Goal: Task Accomplishment & Management: Use online tool/utility

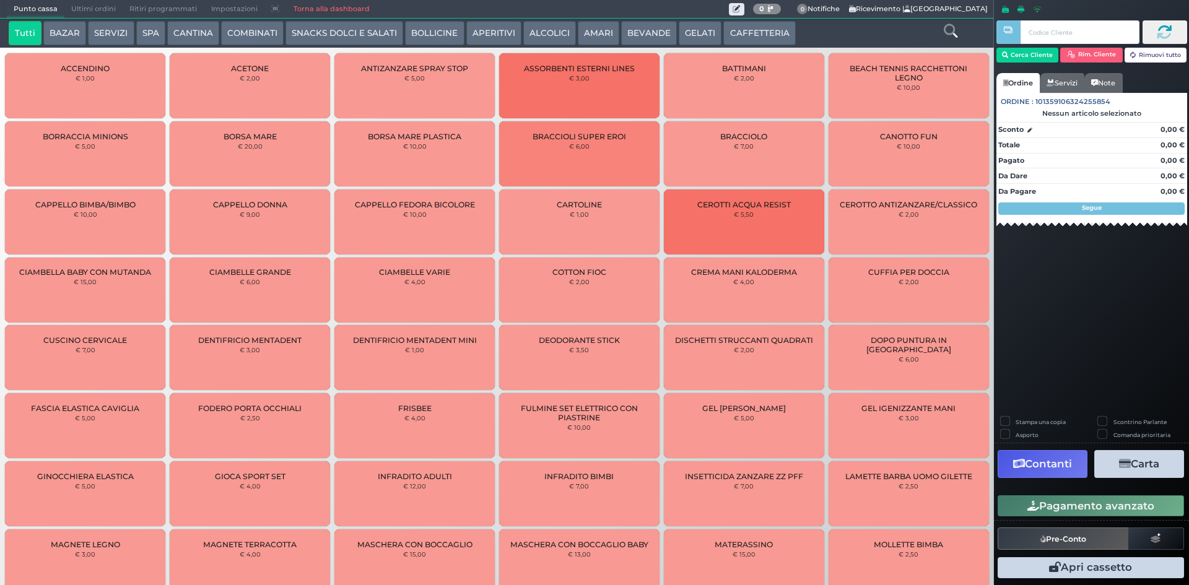
click at [94, 9] on span "Ultimi ordini" at bounding box center [93, 9] width 58 height 17
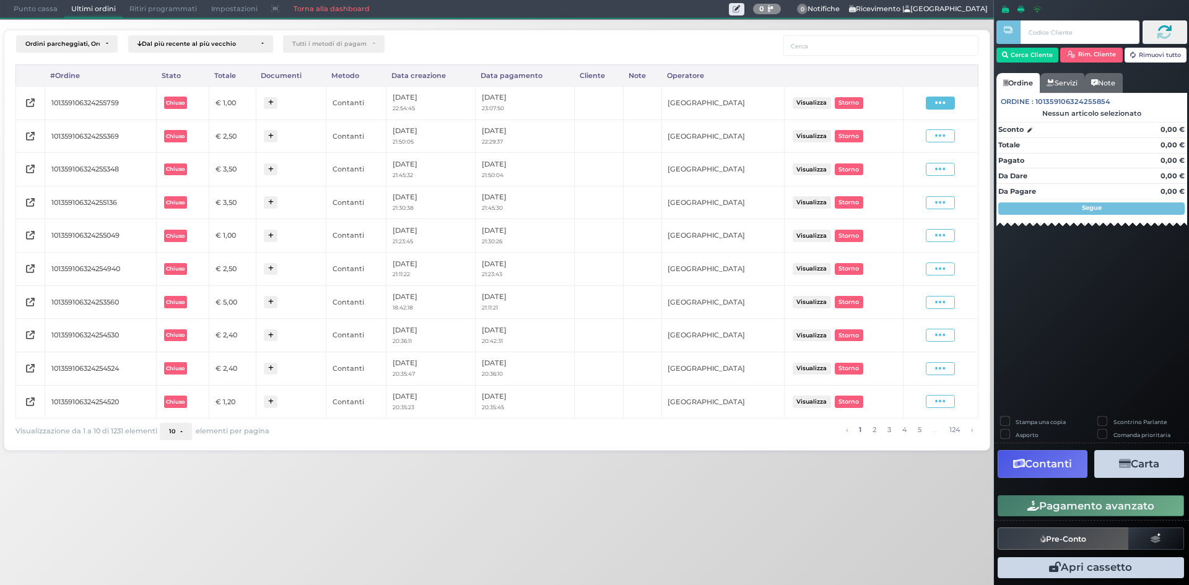
click at [952, 106] on span at bounding box center [940, 103] width 29 height 13
click at [926, 143] on span "Ristampa Pre-Conto" at bounding box center [910, 138] width 51 height 21
click at [40, 2] on span "Punto cassa" at bounding box center [36, 9] width 58 height 17
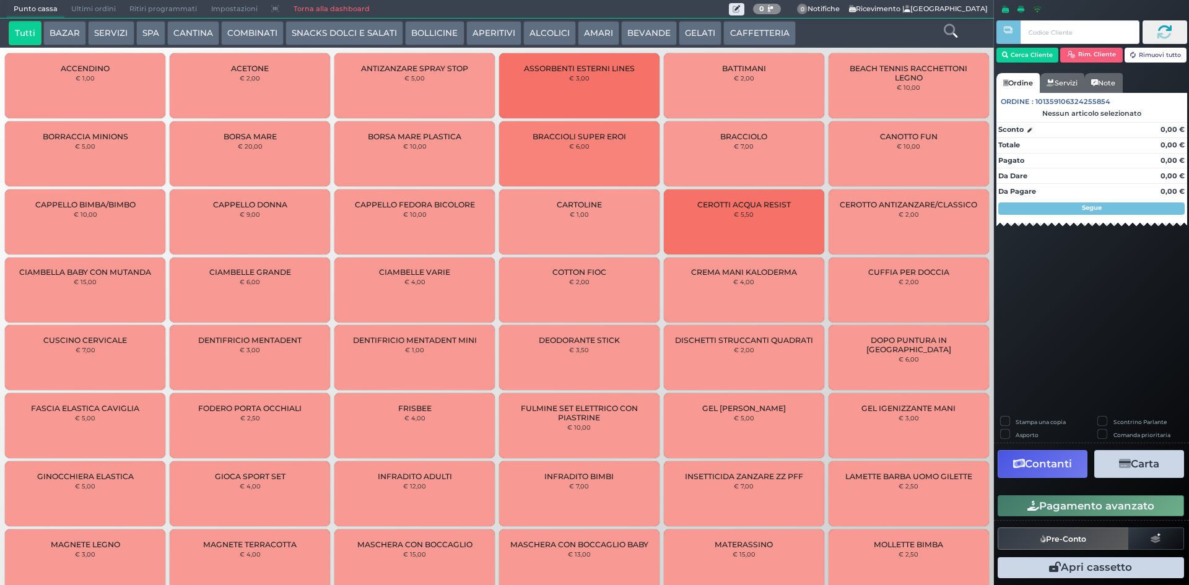
click at [711, 34] on button "GELATI" at bounding box center [700, 33] width 43 height 25
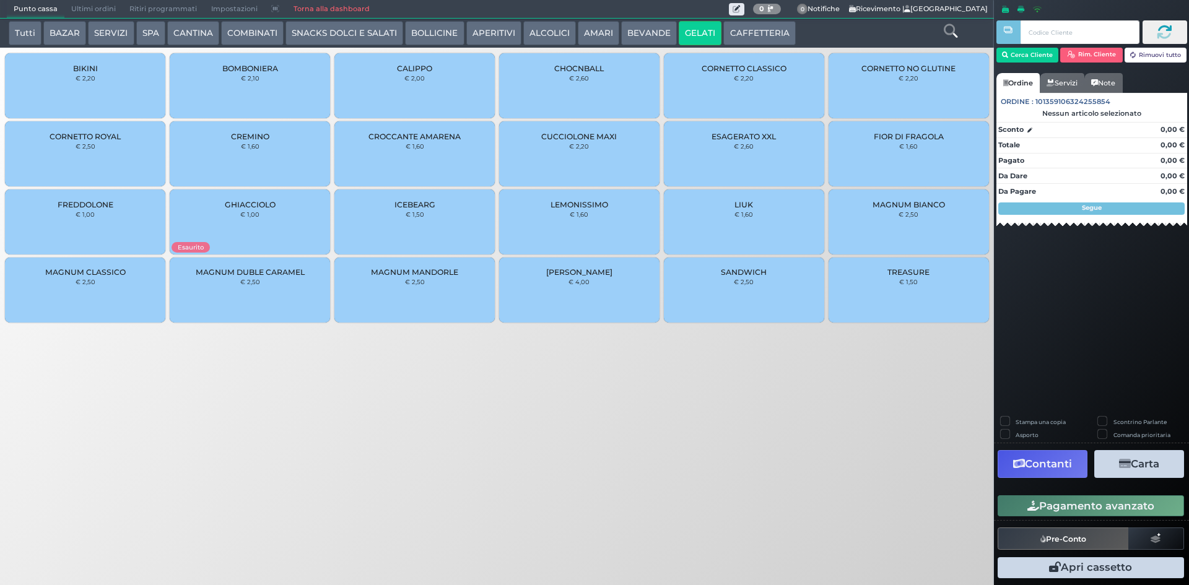
click at [724, 33] on button "CAFFETTERIA" at bounding box center [760, 33] width 72 height 25
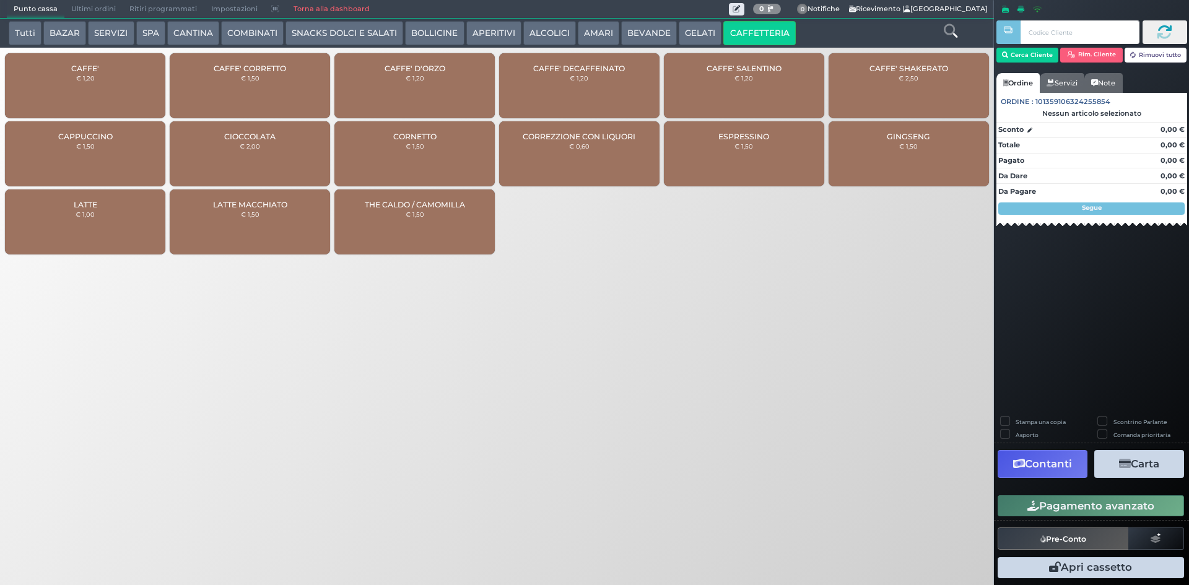
click at [642, 35] on button "BEVANDE" at bounding box center [649, 33] width 56 height 25
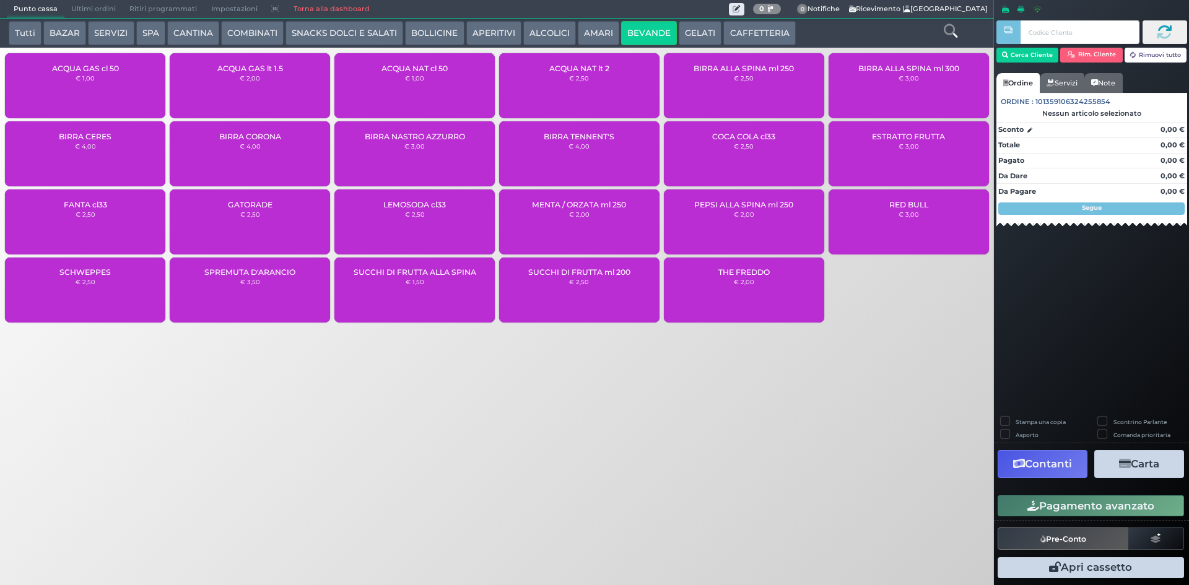
click at [556, 83] on div "ACQUA NAT lt 2 € 2,50" at bounding box center [579, 85] width 160 height 65
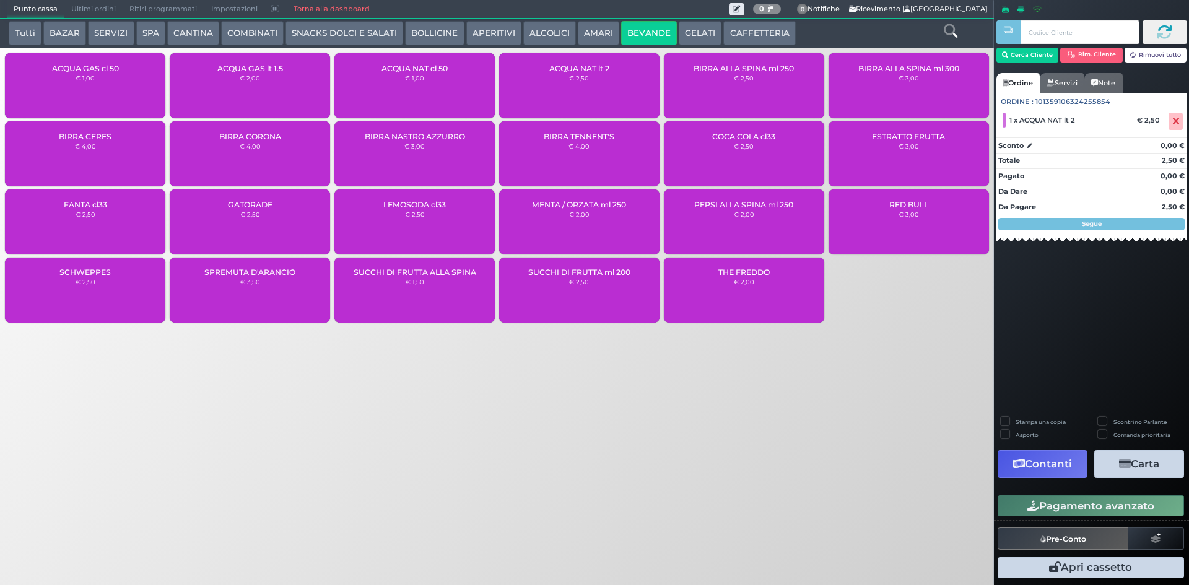
click at [1092, 506] on button "Pagamento avanzato" at bounding box center [1091, 506] width 186 height 21
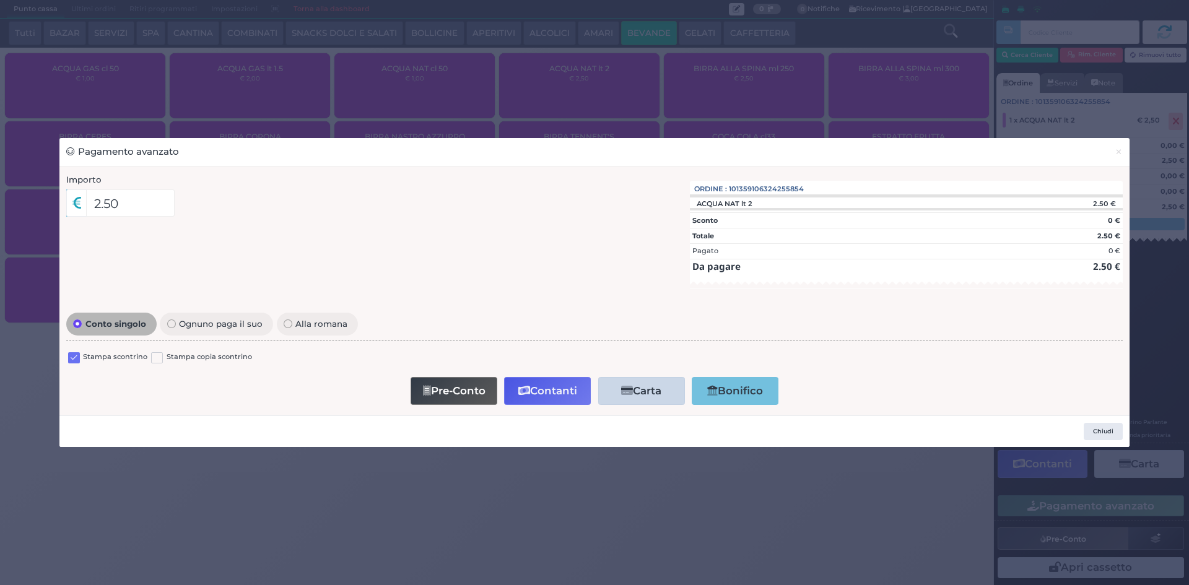
click at [68, 360] on label at bounding box center [74, 358] width 12 height 12
click at [0, 0] on input "checkbox" at bounding box center [0, 0] width 0 height 0
click at [536, 395] on button "Contanti" at bounding box center [547, 391] width 87 height 28
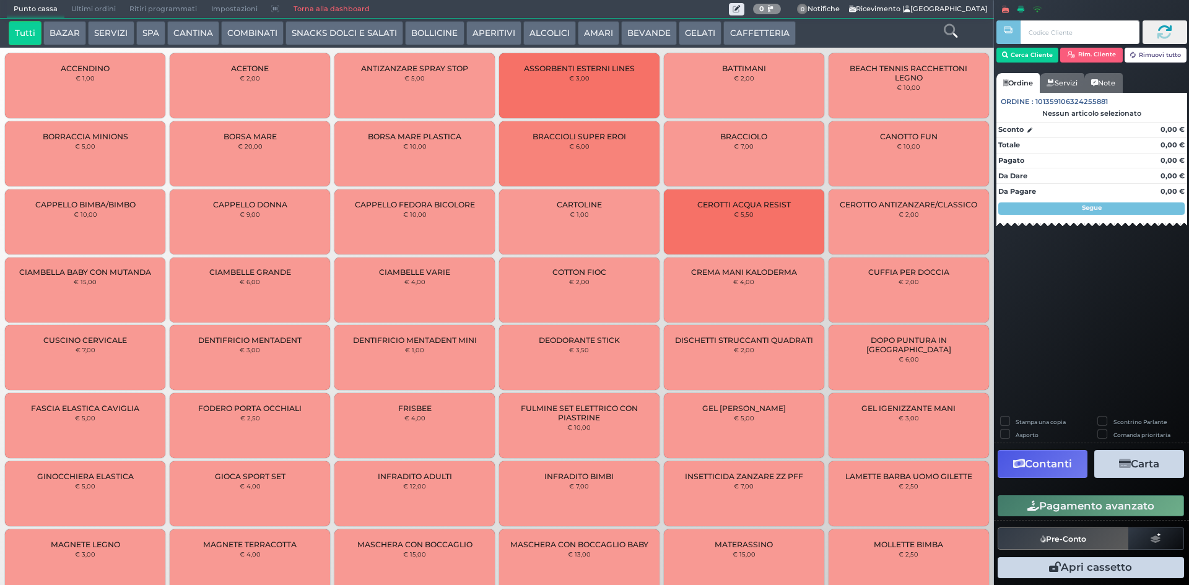
click at [100, 4] on span "Ultimi ordini" at bounding box center [93, 9] width 58 height 17
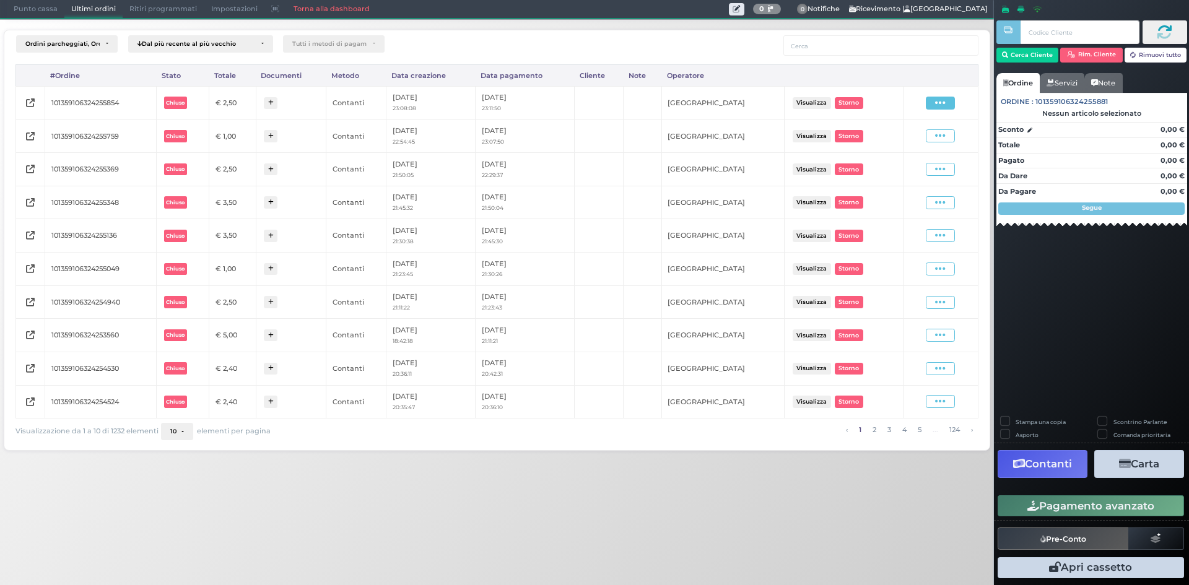
click at [952, 100] on span at bounding box center [940, 103] width 29 height 13
click at [922, 143] on span "Ristampa Pre-Conto" at bounding box center [910, 138] width 51 height 21
click at [38, 15] on span "Punto cassa" at bounding box center [36, 9] width 58 height 17
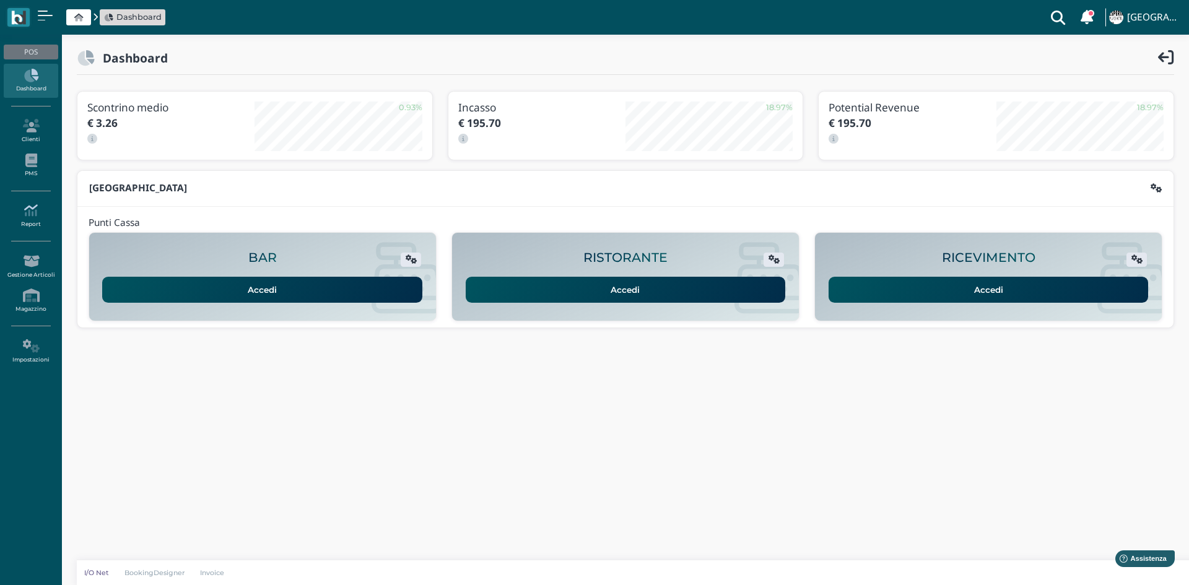
click at [33, 211] on icon at bounding box center [31, 211] width 54 height 14
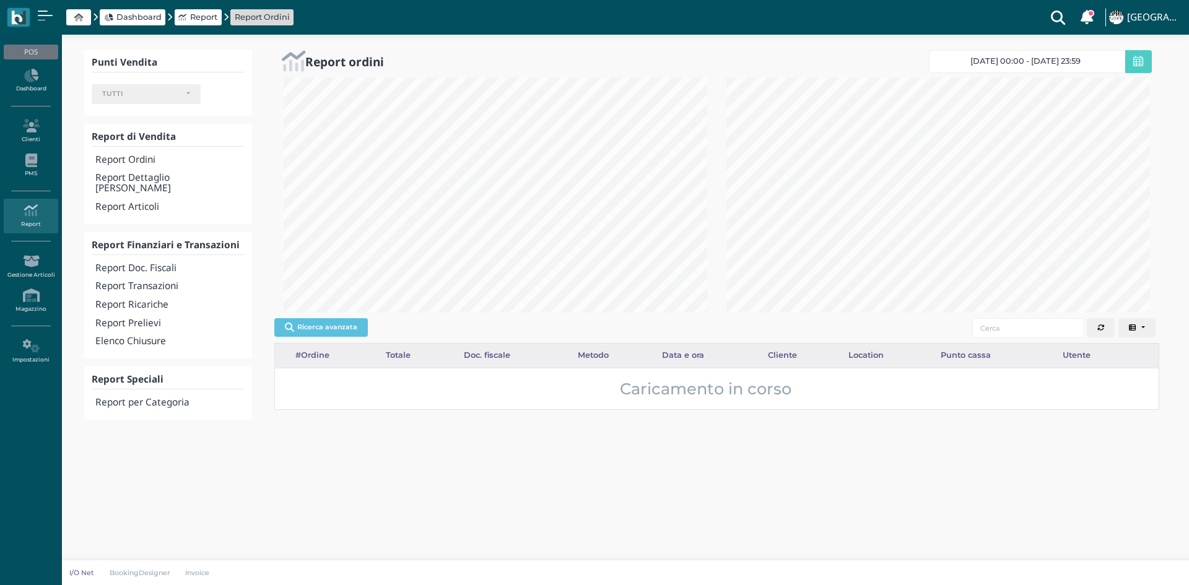
select select
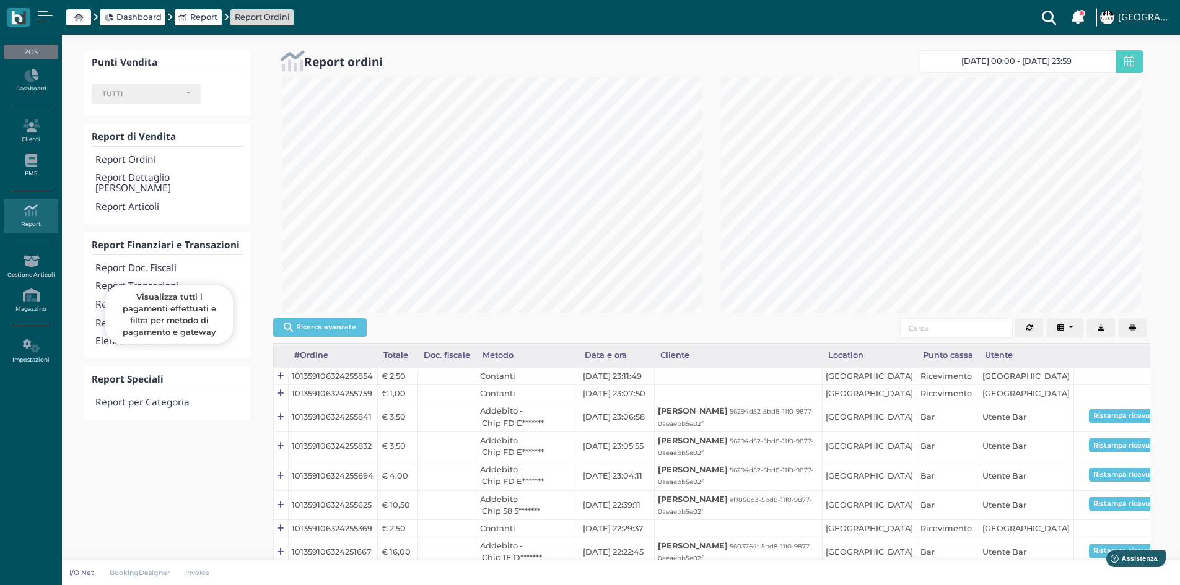
click at [152, 281] on h4 "Report Transazioni" at bounding box center [168, 286] width 147 height 11
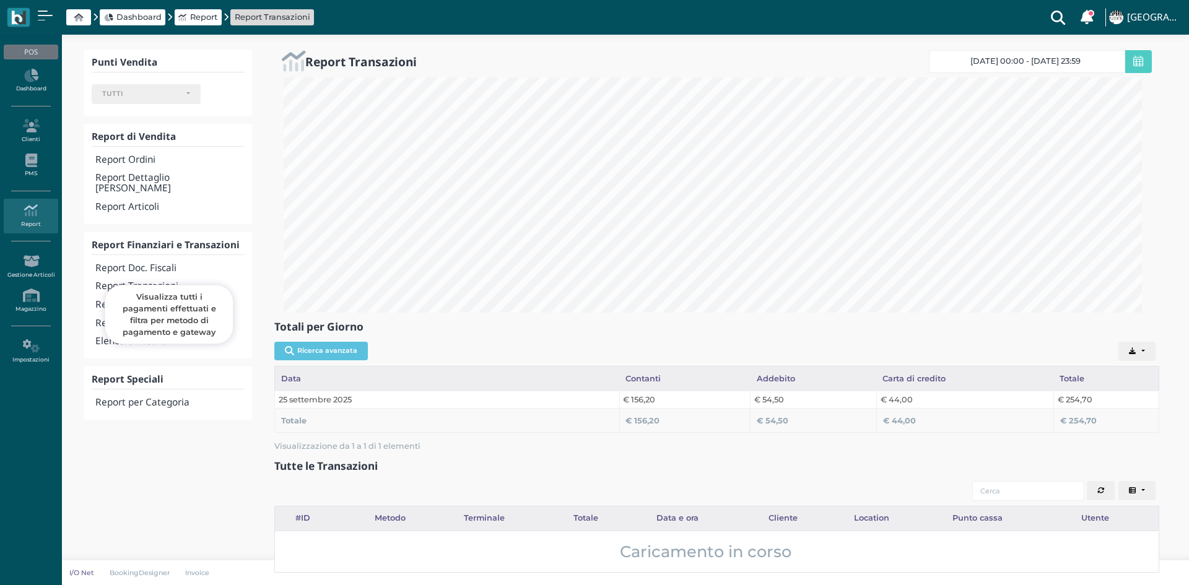
select select
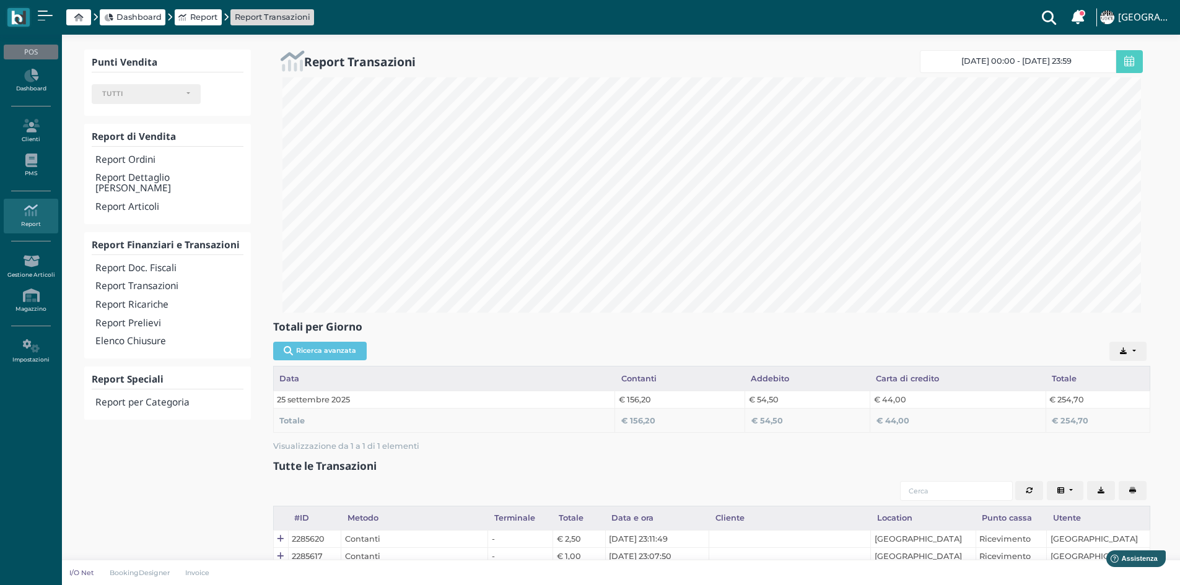
click at [36, 62] on ul "POS Dashboard Clienti PMS Report Report Ordini Report Prelievi Report Doc. Fisc…" at bounding box center [31, 207] width 62 height 334
click at [37, 65] on link "Dashboard" at bounding box center [31, 81] width 54 height 34
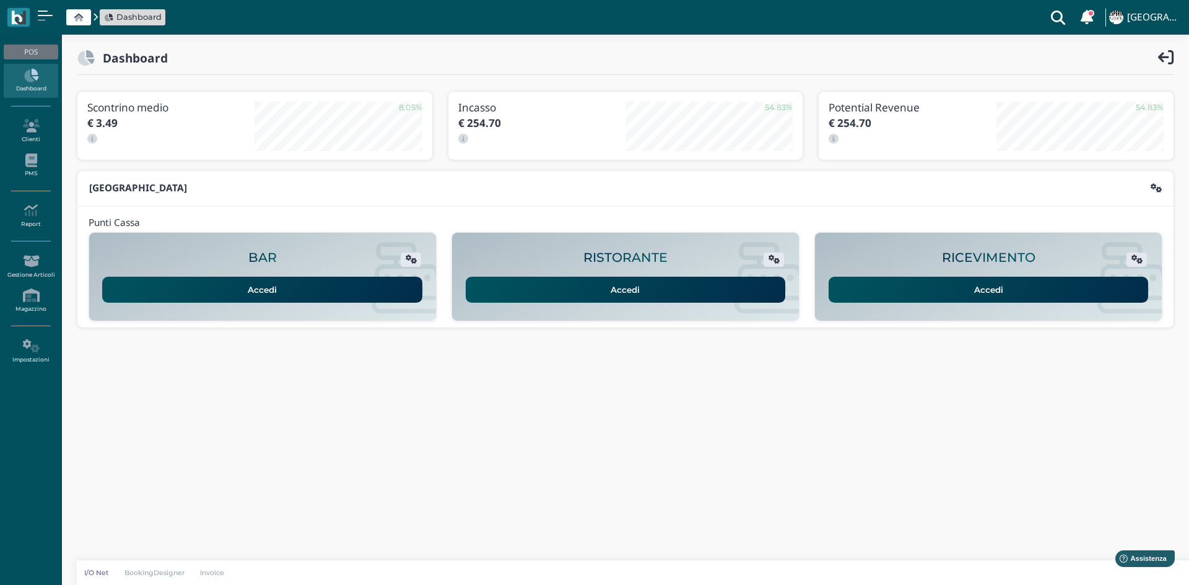
click at [927, 298] on link "Accedi" at bounding box center [989, 290] width 320 height 26
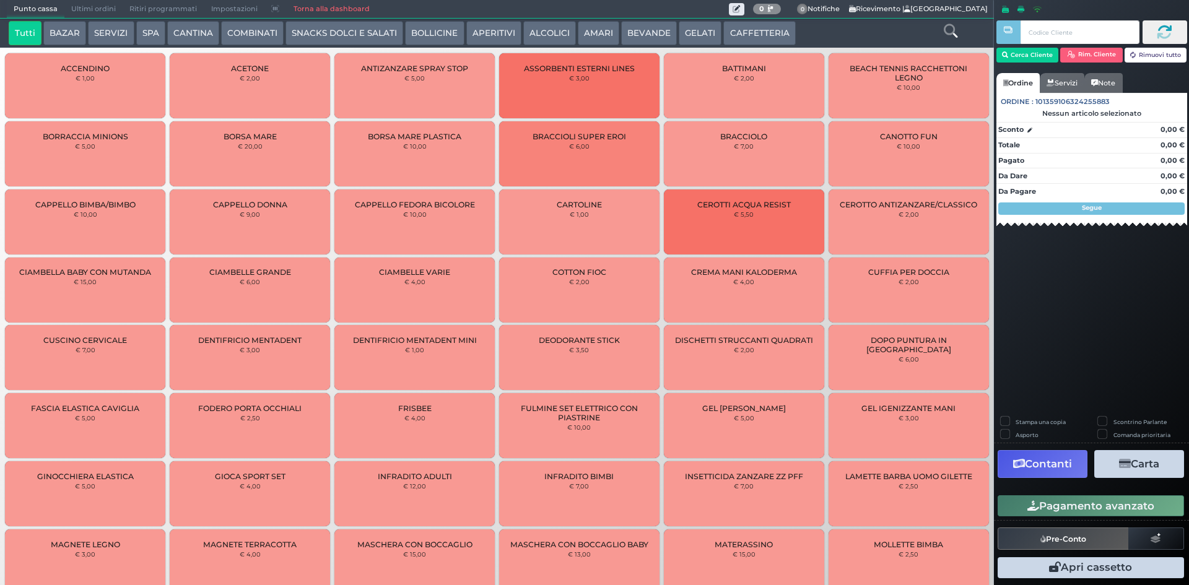
click at [641, 25] on button "BEVANDE" at bounding box center [649, 33] width 56 height 25
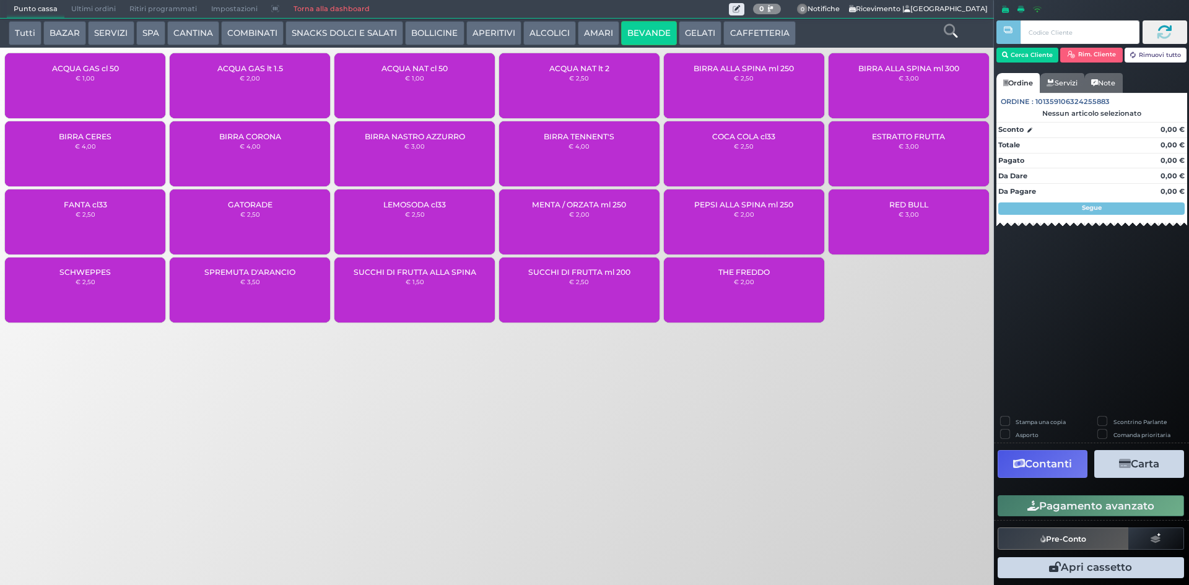
click at [621, 83] on div "ACQUA NAT lt 2 € 2,50" at bounding box center [579, 85] width 160 height 65
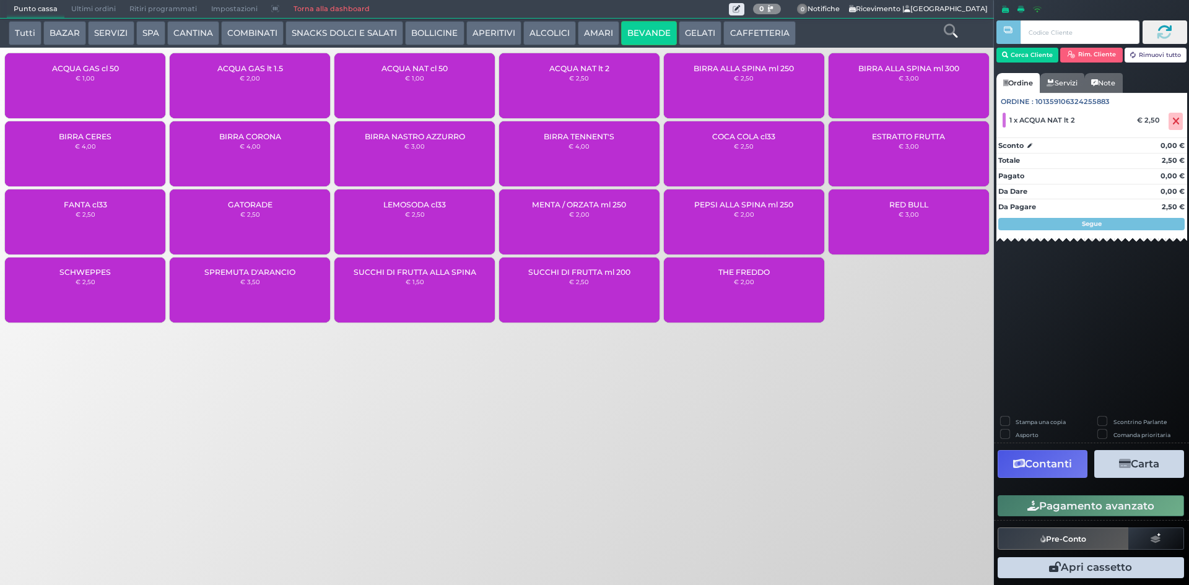
click at [1090, 514] on button "Pagamento avanzato" at bounding box center [1091, 506] width 186 height 21
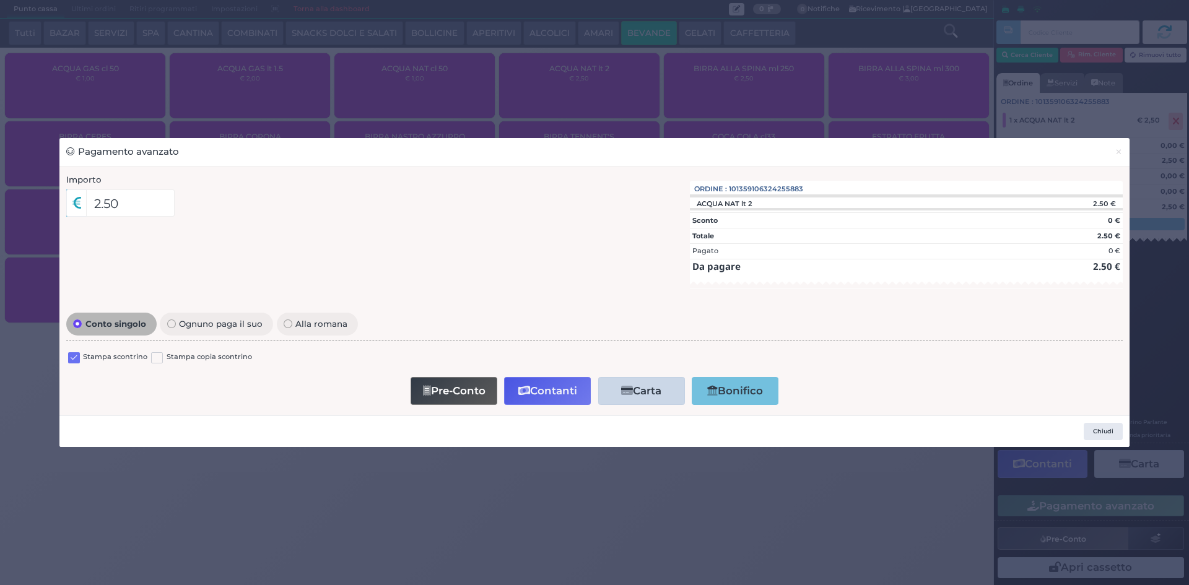
click at [72, 352] on label at bounding box center [74, 358] width 12 height 12
click at [0, 0] on input "checkbox" at bounding box center [0, 0] width 0 height 0
click at [554, 385] on button "Contanti" at bounding box center [547, 391] width 87 height 28
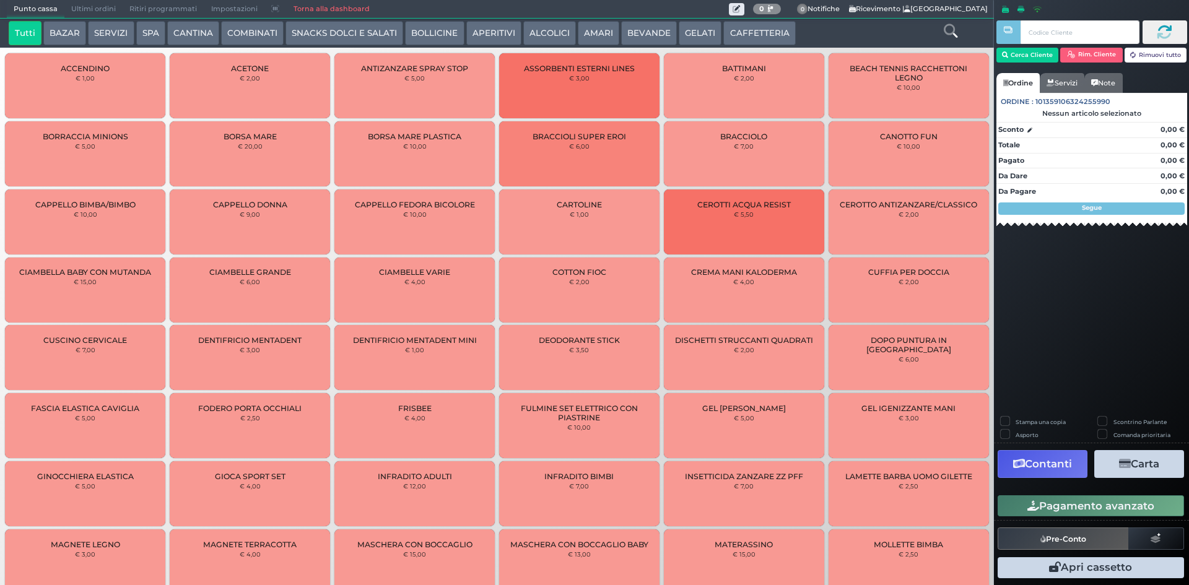
click at [66, 11] on span "Ultimi ordini" at bounding box center [93, 9] width 58 height 17
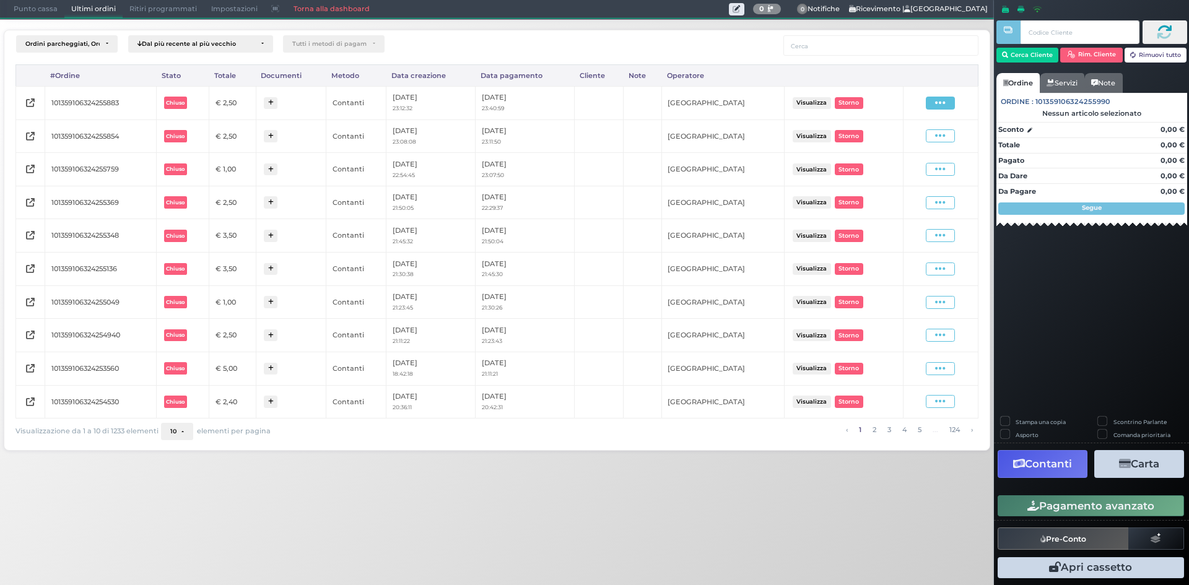
drag, startPoint x: 934, startPoint y: 95, endPoint x: 943, endPoint y: 108, distance: 15.6
click at [935, 95] on div "Visualizza Ristampa Pre-Conto [GEOGRAPHIC_DATA]" at bounding box center [940, 103] width 63 height 17
click at [943, 108] on icon at bounding box center [940, 103] width 11 height 12
click at [924, 139] on span "Ristampa Pre-Conto" at bounding box center [910, 138] width 51 height 21
click at [17, 10] on span "Punto cassa" at bounding box center [36, 9] width 58 height 17
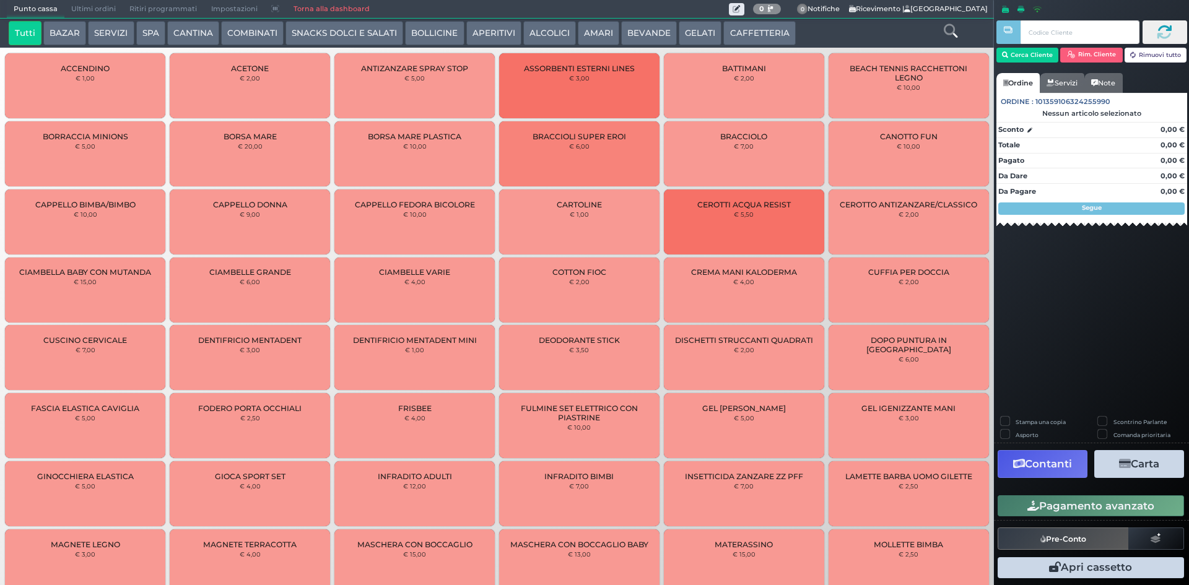
click at [648, 28] on button "BEVANDE" at bounding box center [649, 33] width 56 height 25
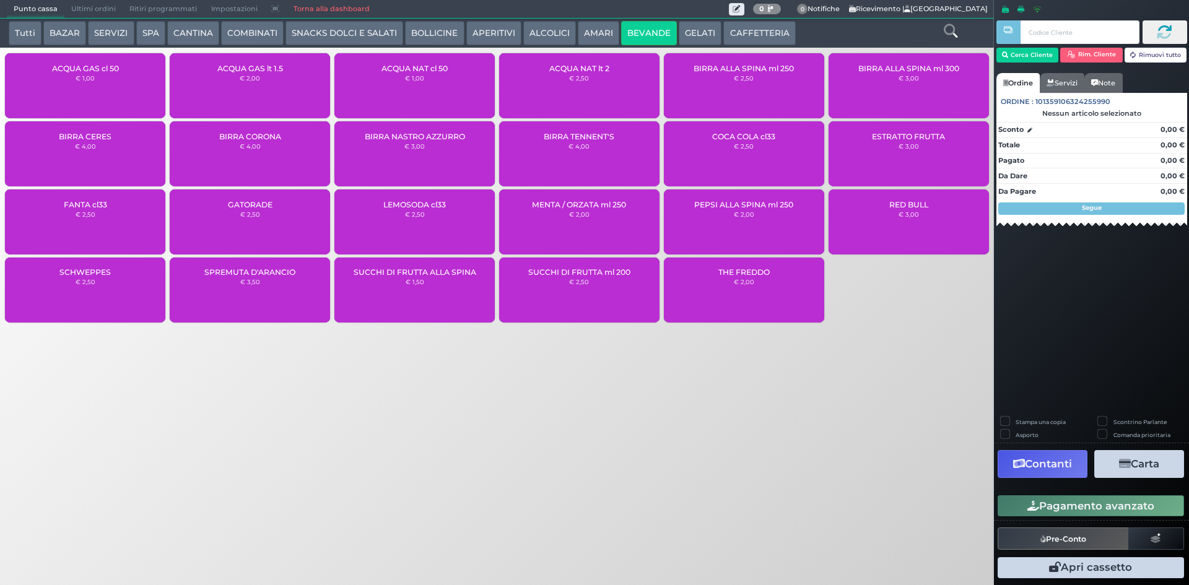
click at [371, 92] on div "ACQUA NAT cl 50 € 1,00" at bounding box center [415, 85] width 160 height 65
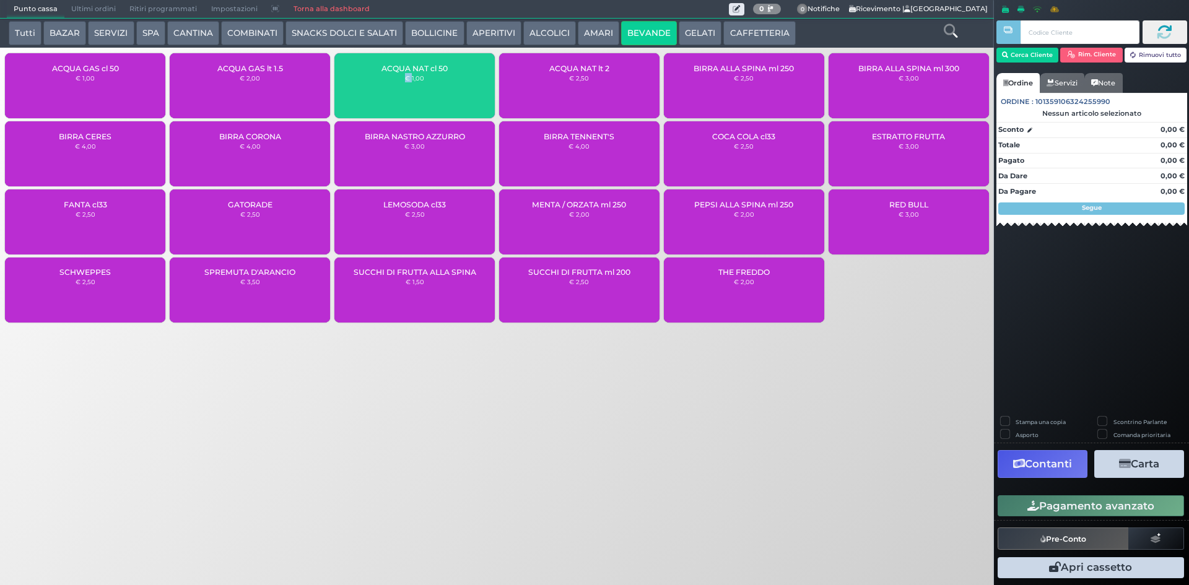
click at [371, 92] on div "ACQUA NAT cl 50 € 1,00" at bounding box center [415, 85] width 160 height 65
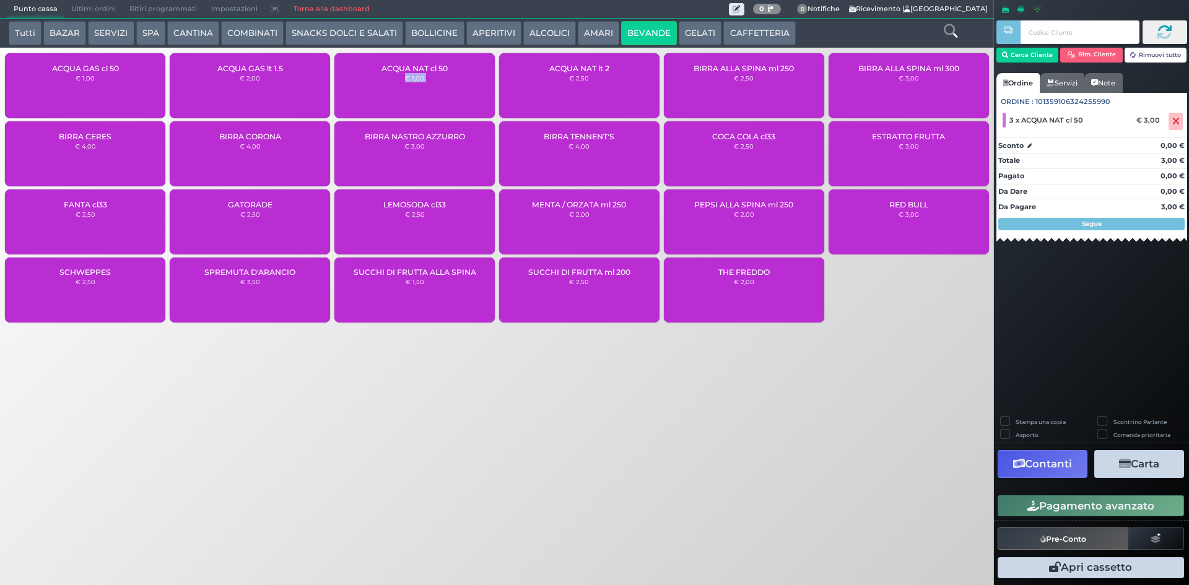
click at [1051, 513] on button "Pagamento avanzato" at bounding box center [1091, 506] width 186 height 21
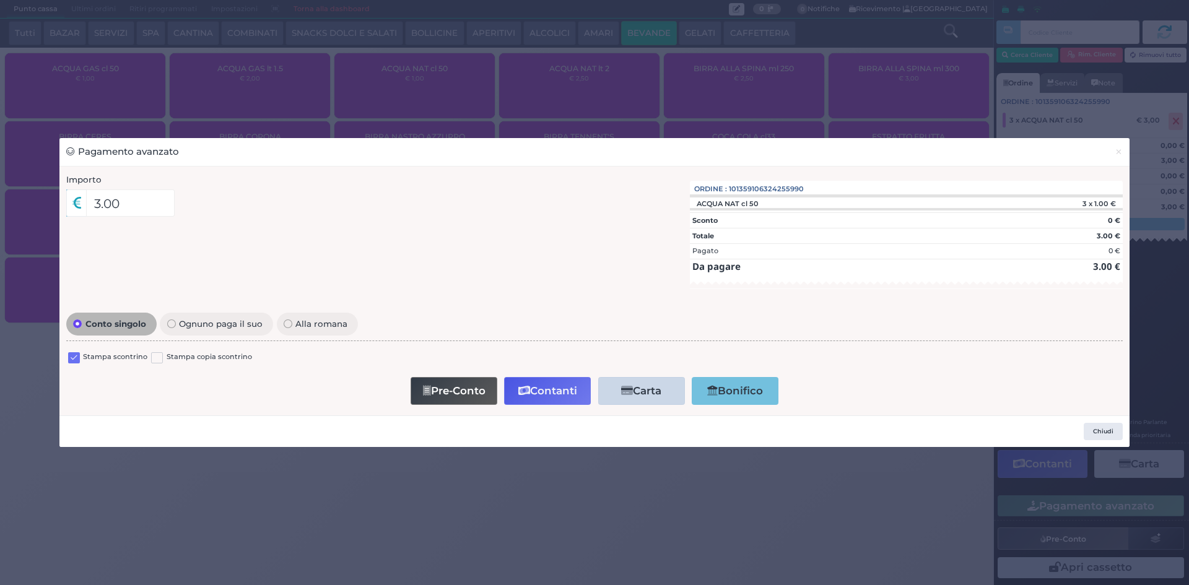
click at [76, 359] on label at bounding box center [74, 358] width 12 height 12
click at [0, 0] on input "checkbox" at bounding box center [0, 0] width 0 height 0
click at [571, 379] on button "Contanti" at bounding box center [547, 391] width 87 height 28
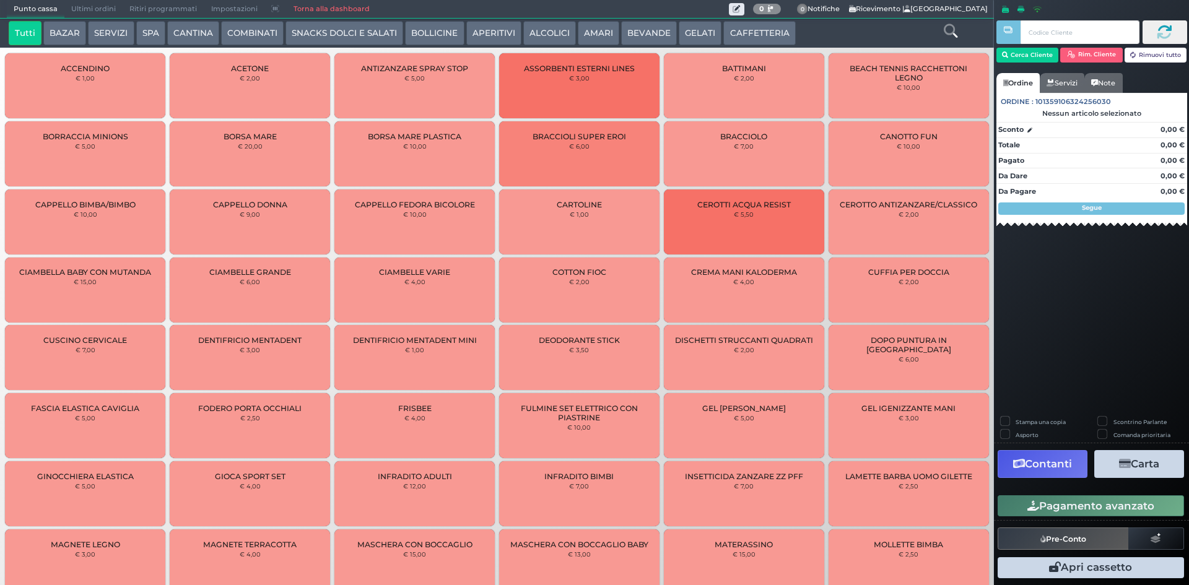
click at [658, 25] on button "BEVANDE" at bounding box center [649, 33] width 56 height 25
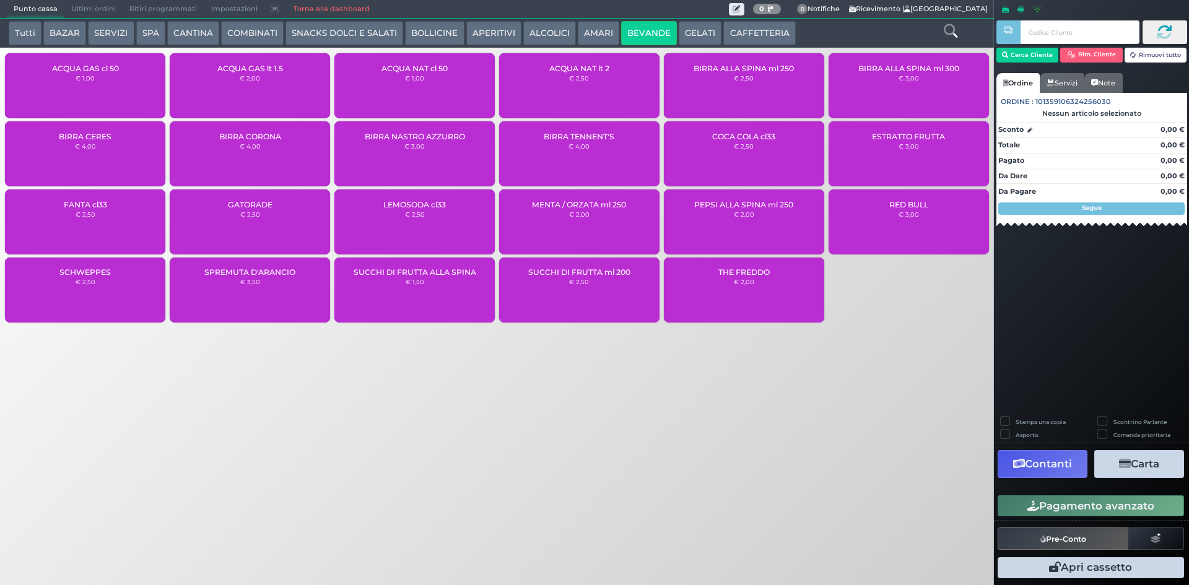
click at [96, 76] on div "ACQUA GAS cl 50 € 1,00" at bounding box center [85, 85] width 160 height 65
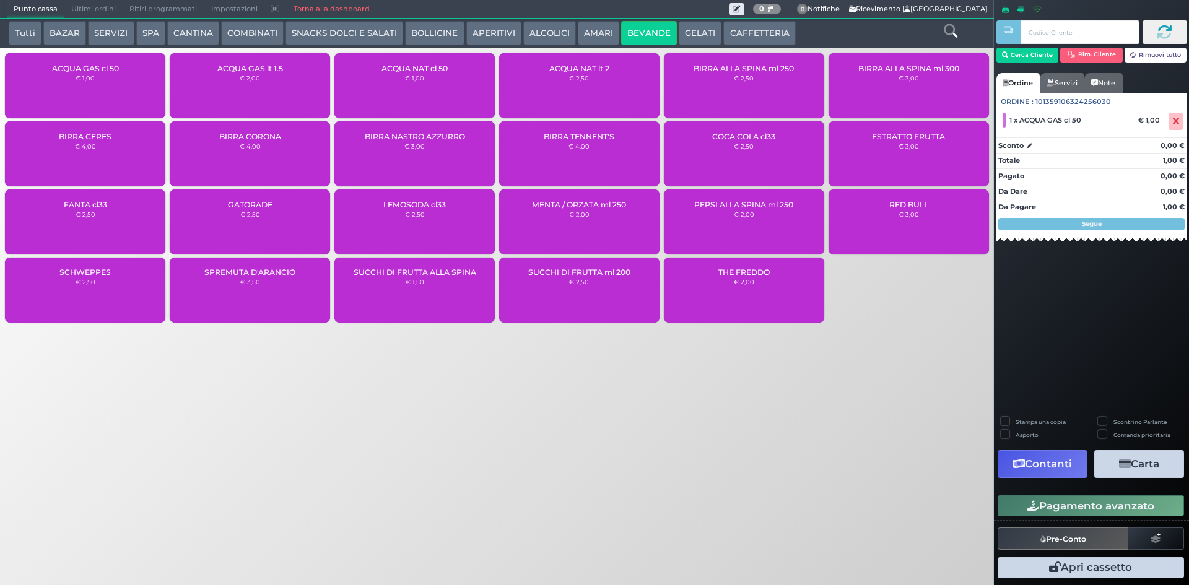
click at [1030, 502] on icon "button" at bounding box center [1034, 506] width 12 height 11
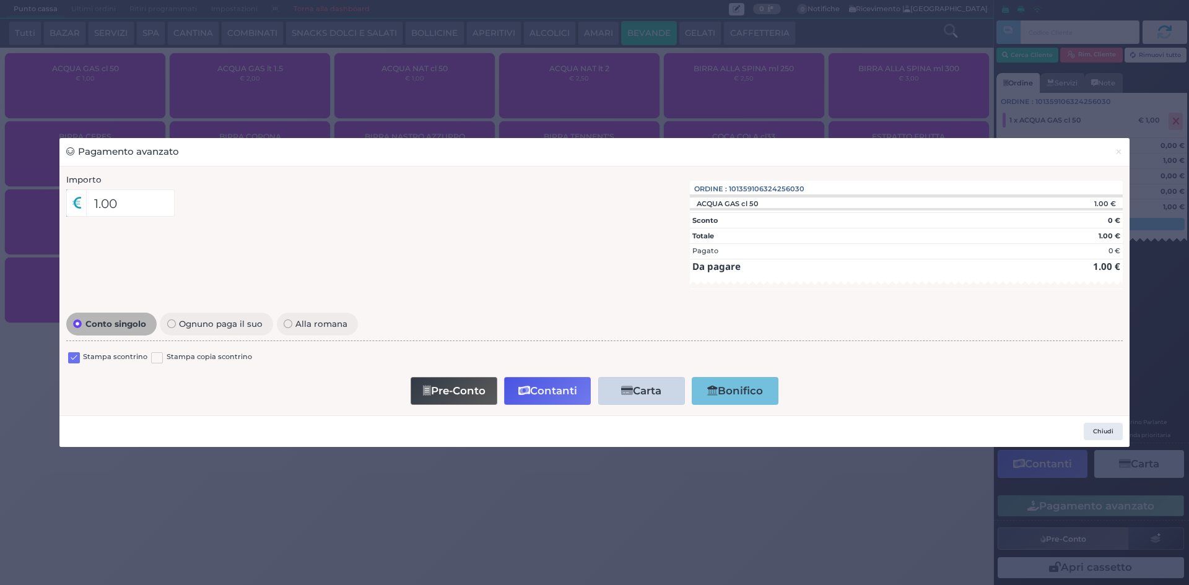
click at [73, 360] on label at bounding box center [74, 358] width 12 height 12
click at [0, 0] on input "checkbox" at bounding box center [0, 0] width 0 height 0
click at [537, 393] on button "Contanti" at bounding box center [547, 391] width 87 height 28
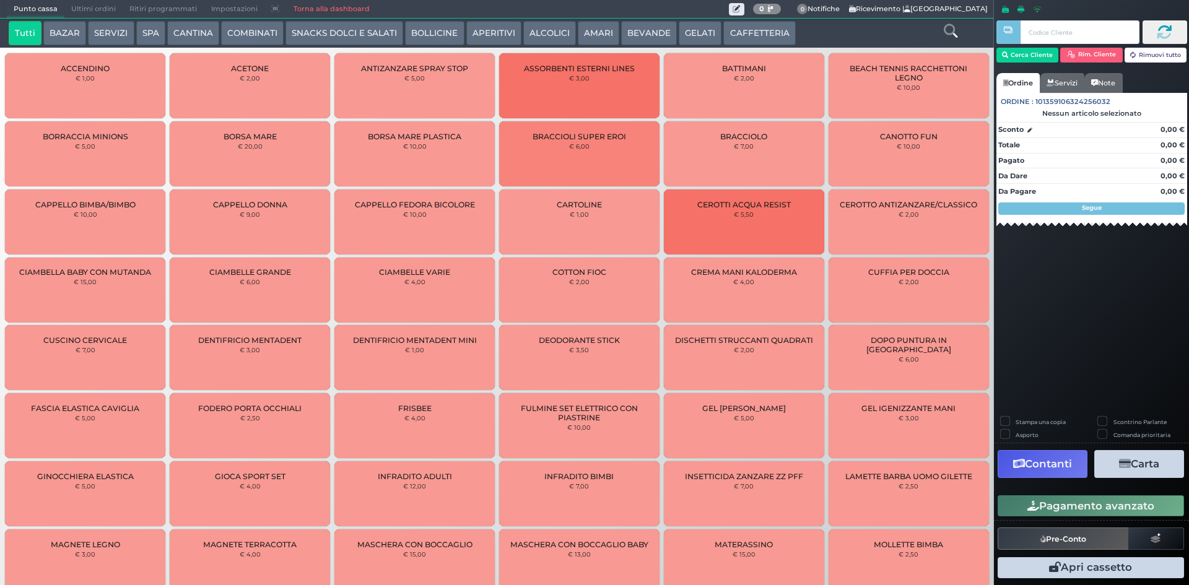
click at [110, 8] on span "Ultimi ordini" at bounding box center [93, 9] width 58 height 17
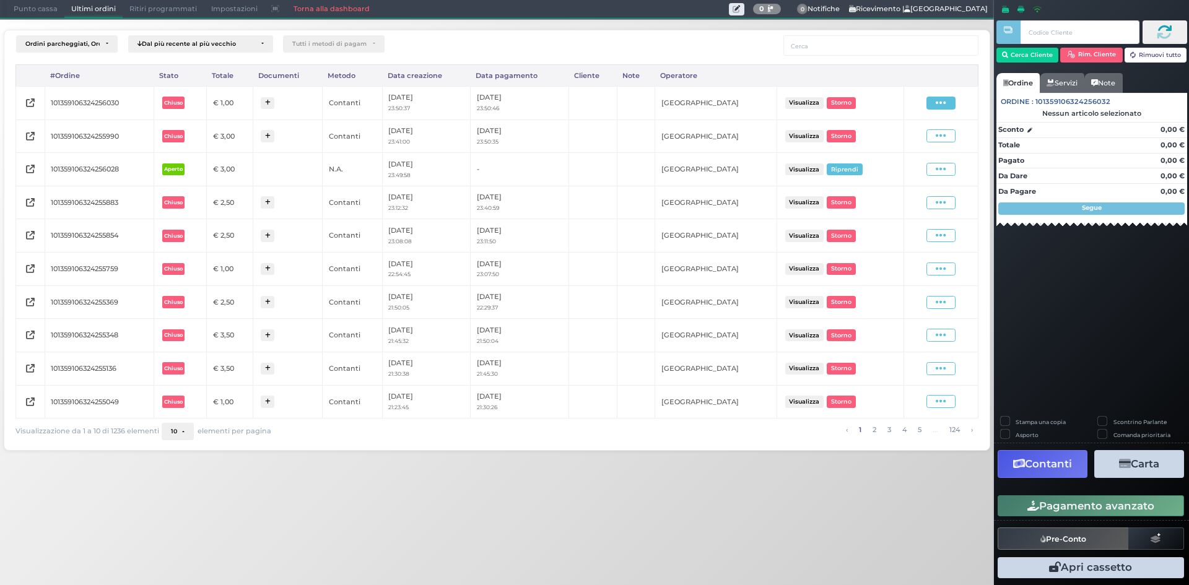
click at [946, 102] on icon at bounding box center [941, 103] width 11 height 12
click at [911, 137] on span "Ristampa Pre-Conto" at bounding box center [911, 138] width 51 height 21
click at [945, 141] on icon at bounding box center [941, 136] width 11 height 12
click at [911, 167] on span "Ristampa Pre-Conto" at bounding box center [911, 172] width 51 height 21
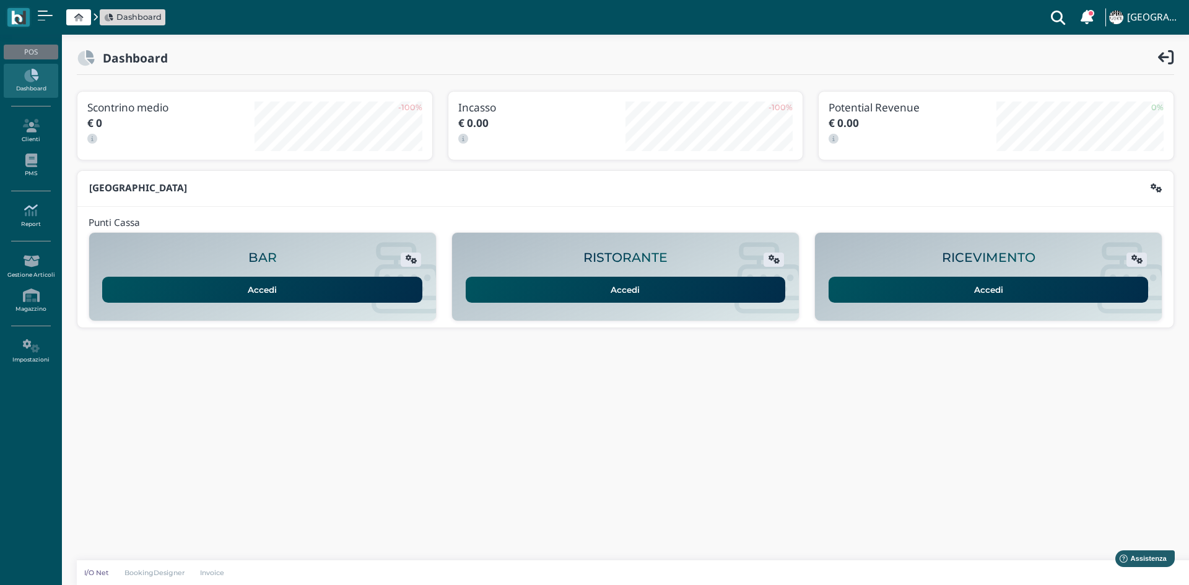
click at [33, 209] on icon at bounding box center [31, 211] width 54 height 14
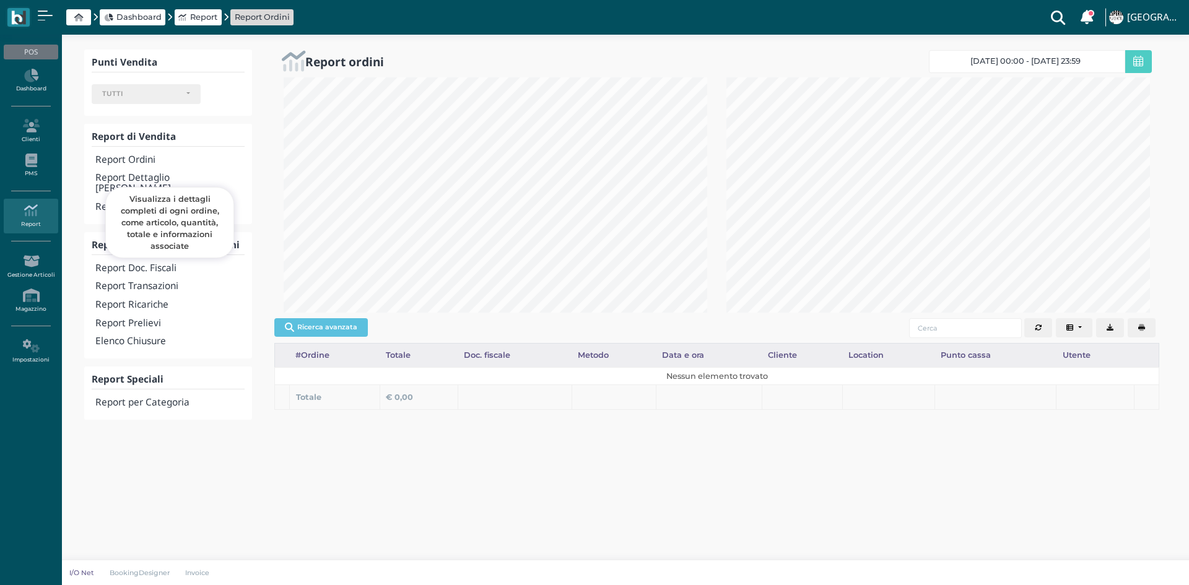
select select
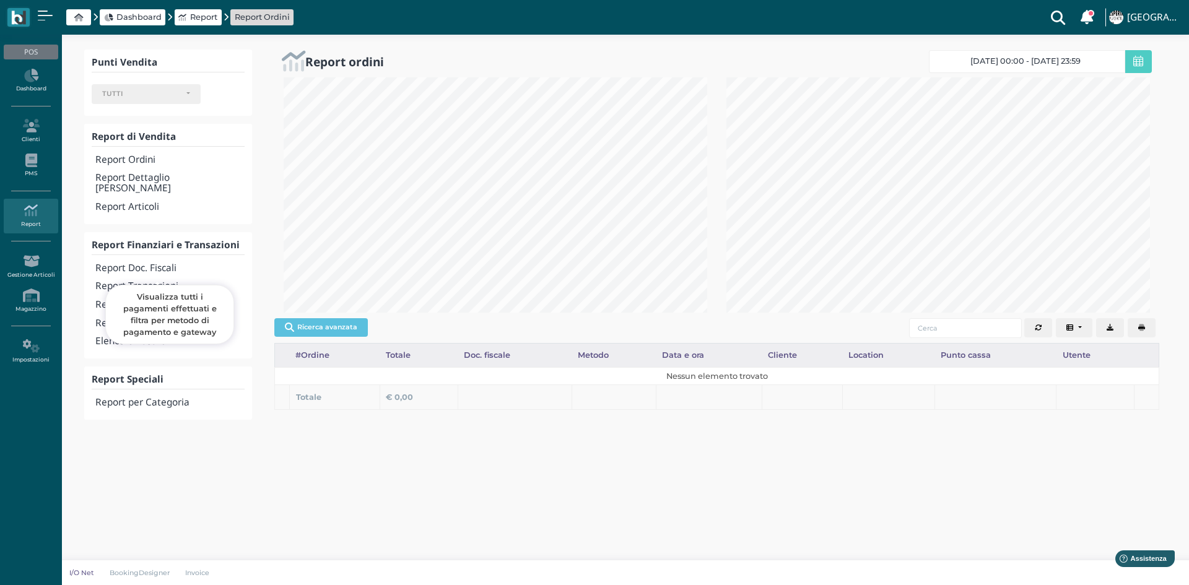
click at [139, 281] on h4 "Report Transazioni" at bounding box center [169, 286] width 149 height 11
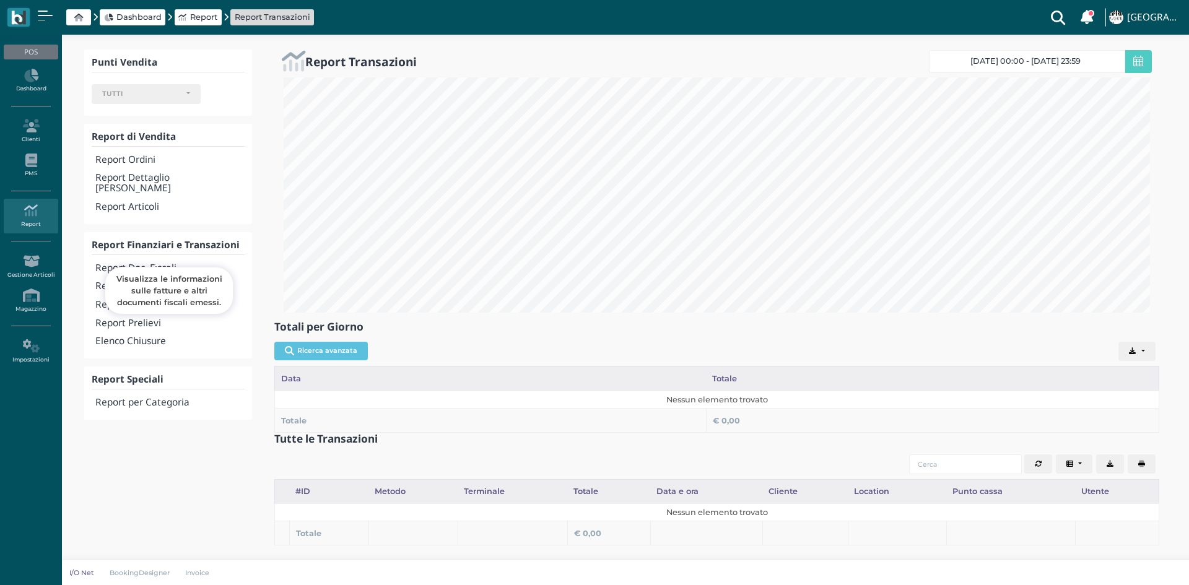
select select
click at [154, 336] on h4 "Elenco Chiusure" at bounding box center [169, 341] width 149 height 11
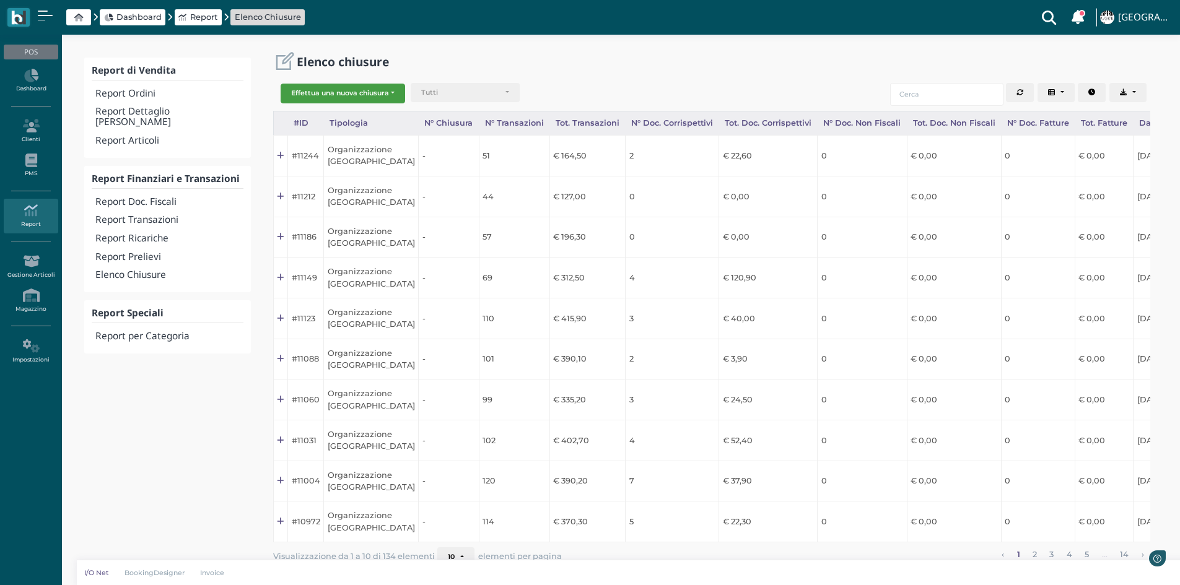
click at [359, 94] on button "Effettua una nuova chiusura" at bounding box center [343, 94] width 125 height 20
click at [355, 115] on span "Organizzazione" at bounding box center [329, 113] width 96 height 16
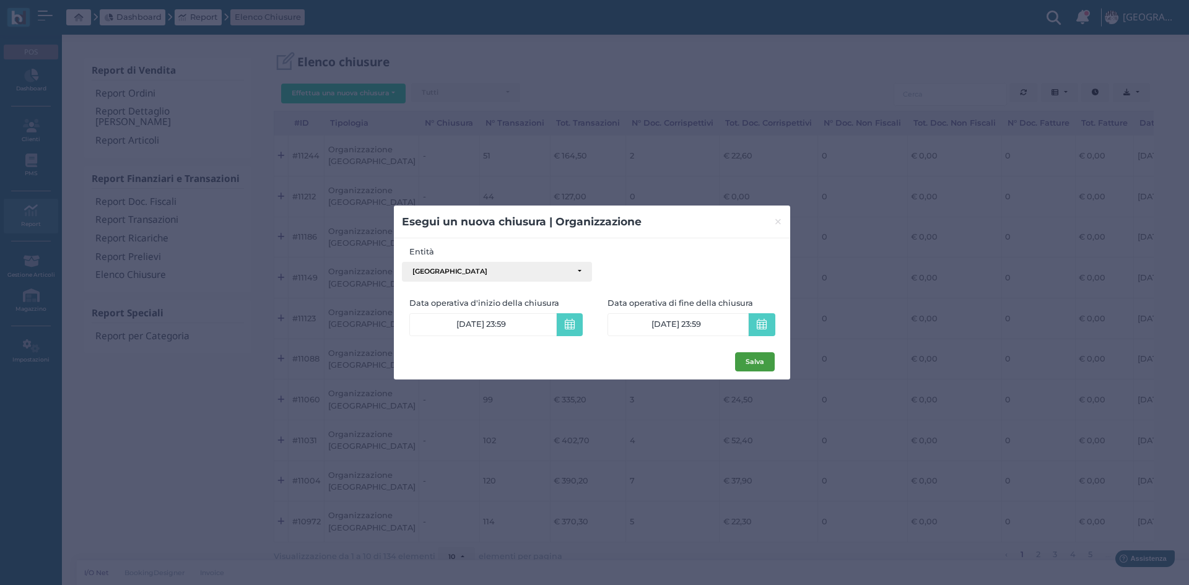
click at [763, 366] on button "Salva" at bounding box center [755, 362] width 40 height 20
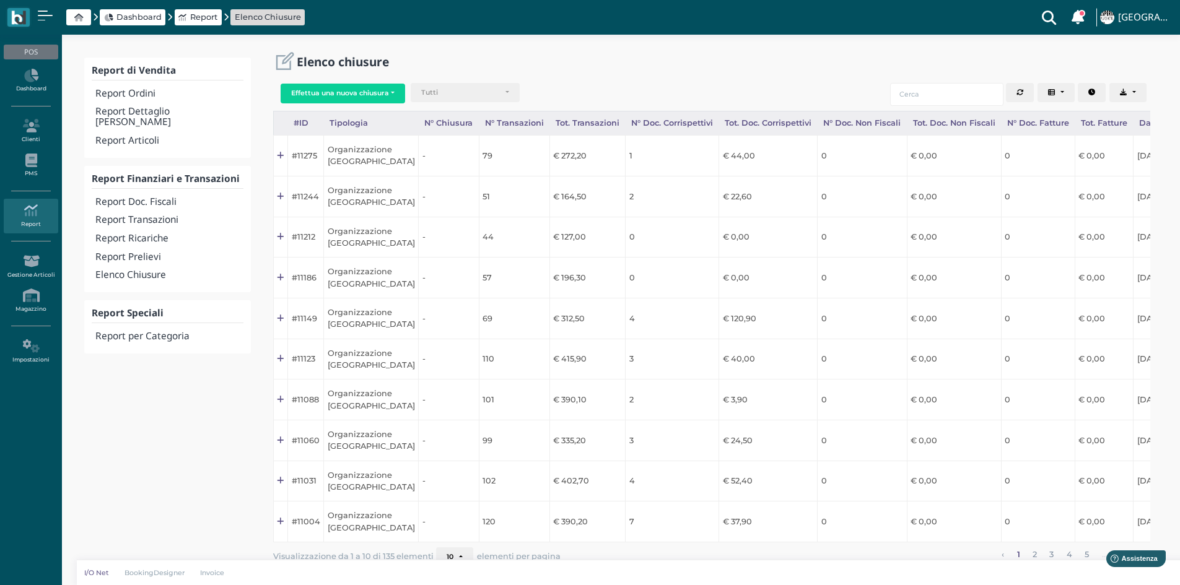
scroll to position [0, 121]
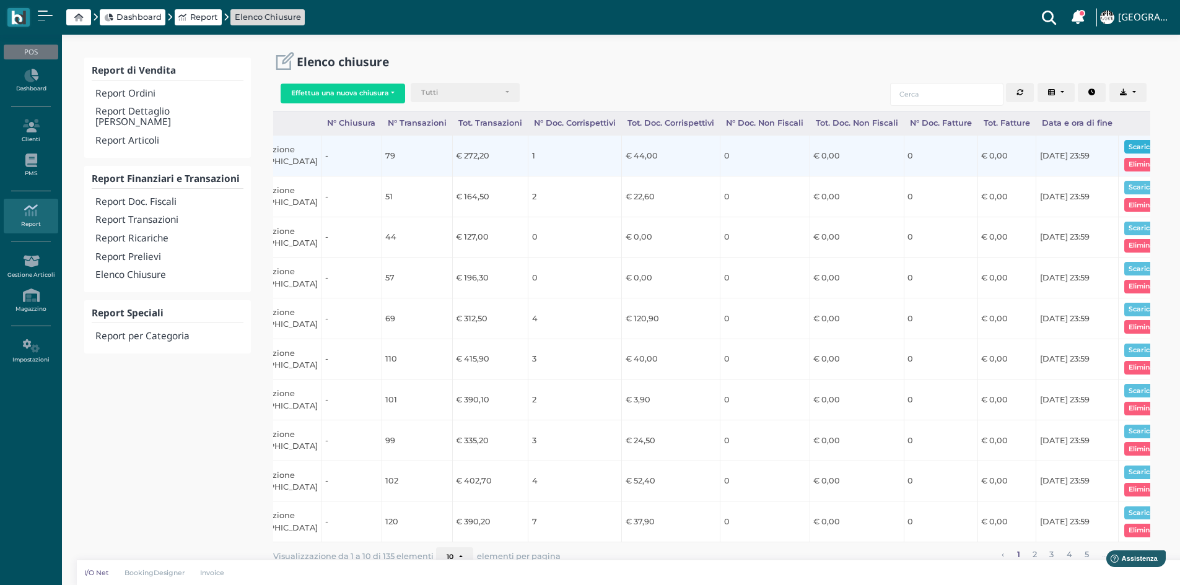
click at [1129, 146] on button "Scarica pdf" at bounding box center [1148, 147] width 48 height 14
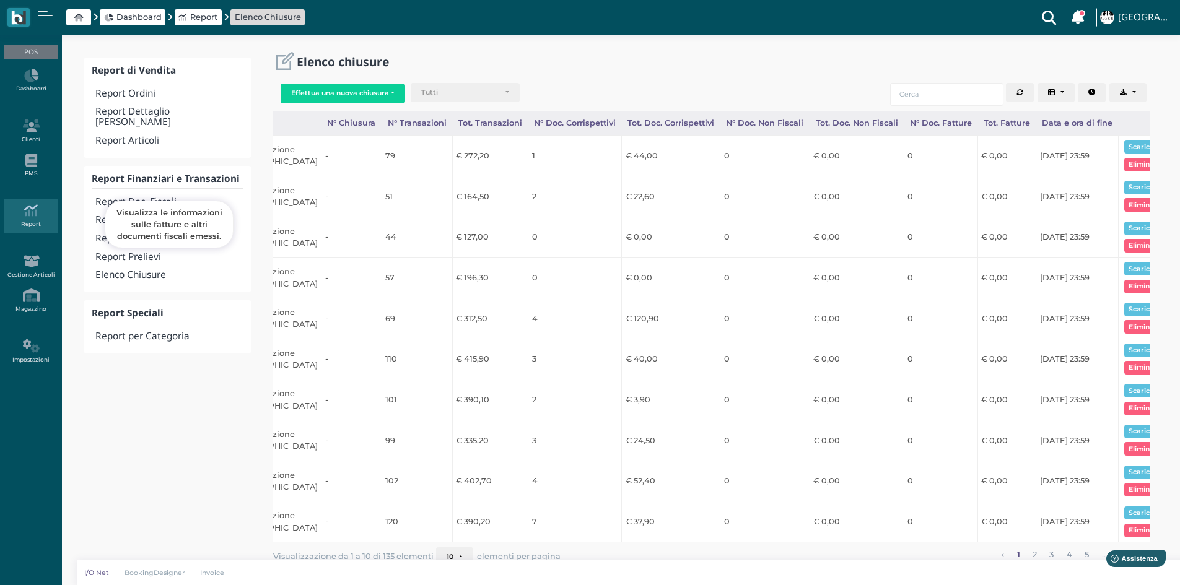
click at [162, 197] on h4 "Report Doc. Fiscali" at bounding box center [168, 202] width 147 height 11
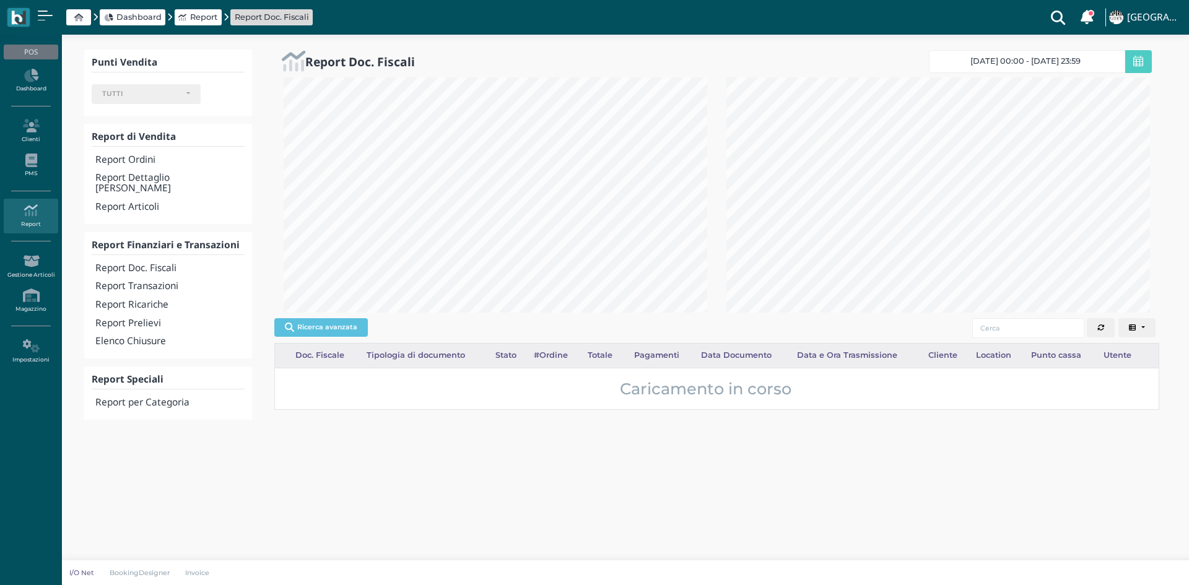
select select
click at [1071, 334] on button "Columns" at bounding box center [1074, 328] width 37 height 20
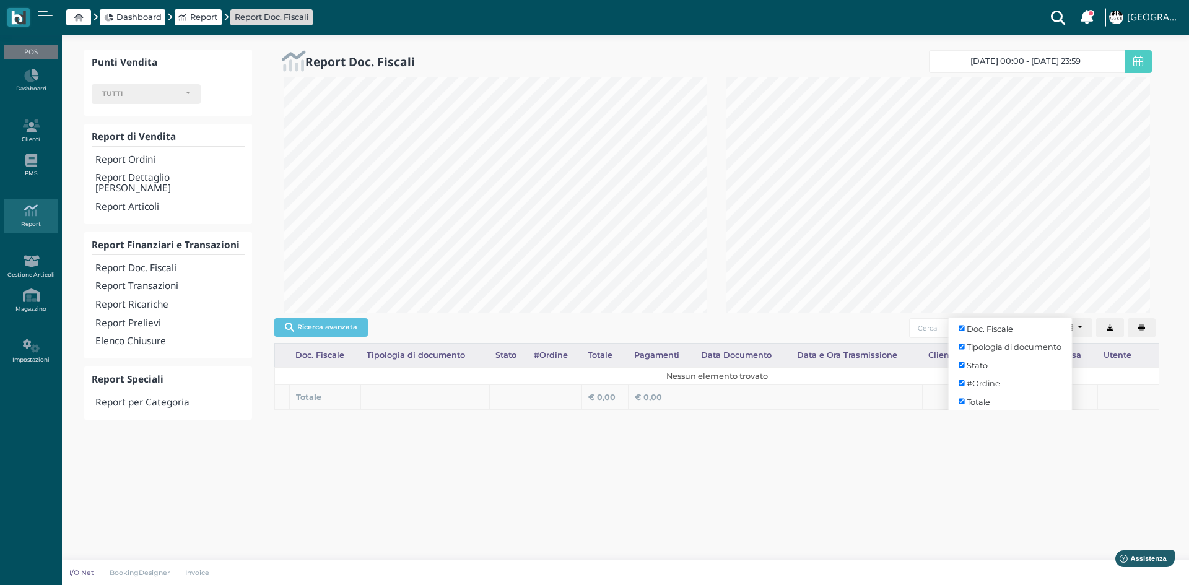
click at [1072, 330] on div "Doc. Fiscale Tipologia di documento Stato #Ordine Totale Pagamenti Orario Data …" at bounding box center [1010, 392] width 125 height 149
click at [1048, 329] on button "Aggiorna" at bounding box center [1039, 328] width 28 height 20
click at [357, 330] on button "Ricerca avanzata" at bounding box center [321, 327] width 94 height 19
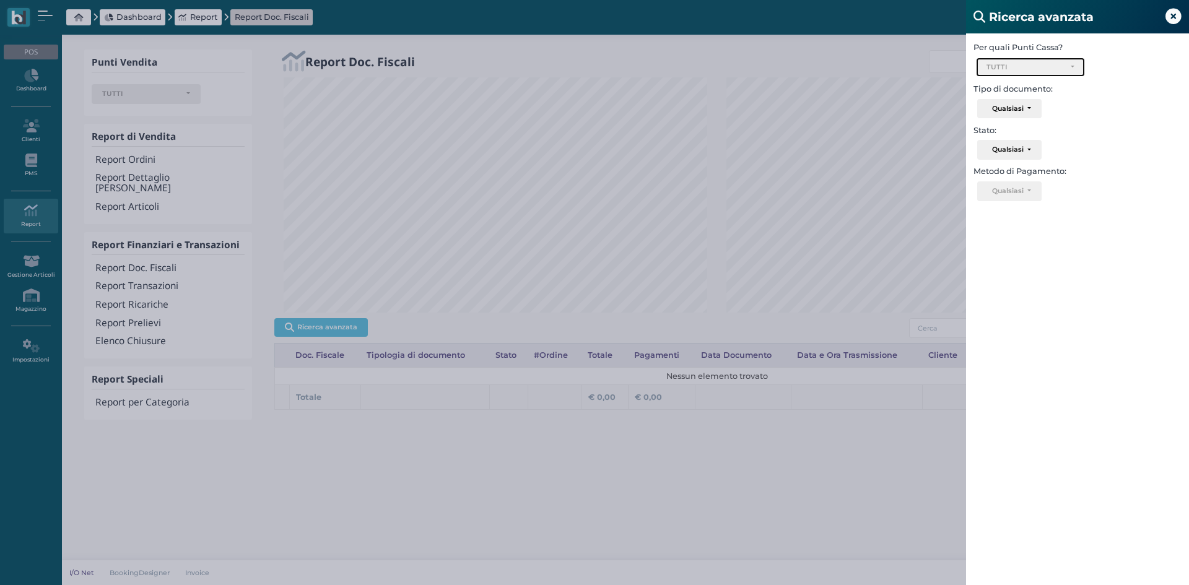
click at [1025, 72] on div "TUTTI" at bounding box center [1031, 67] width 108 height 19
click at [1175, 20] on icon at bounding box center [1174, 17] width 16 height 16
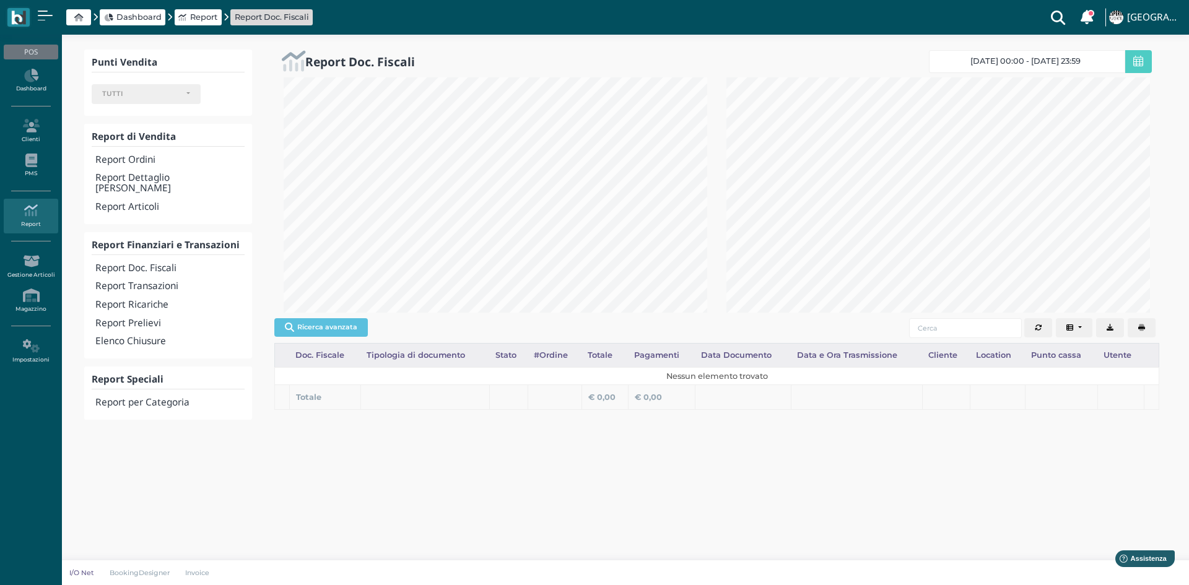
click at [162, 263] on h4 "Report Doc. Fiscali" at bounding box center [169, 268] width 149 height 11
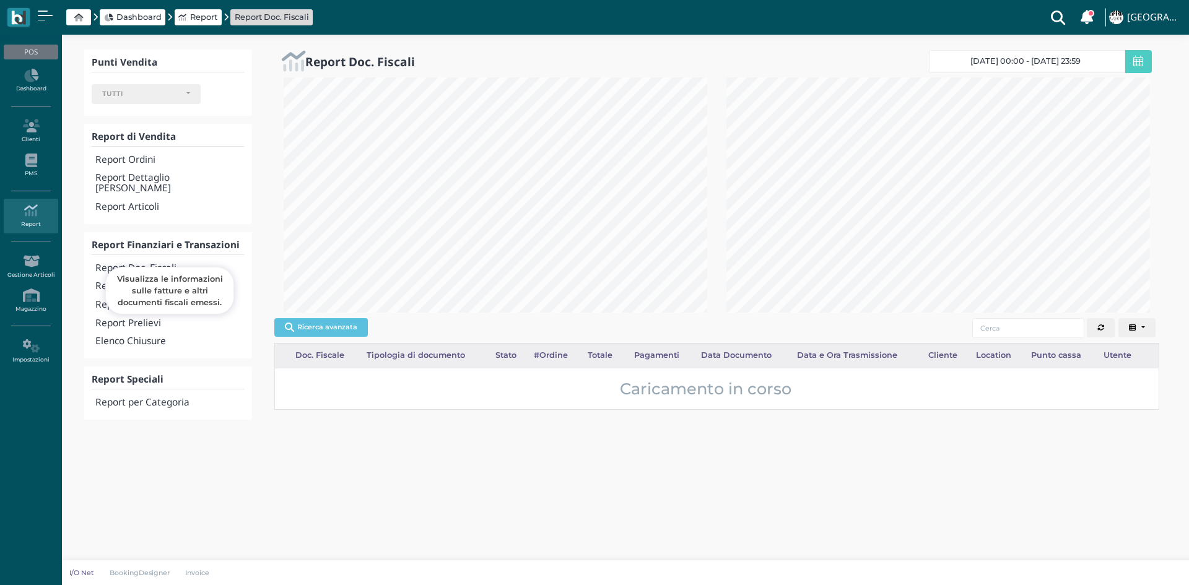
select select
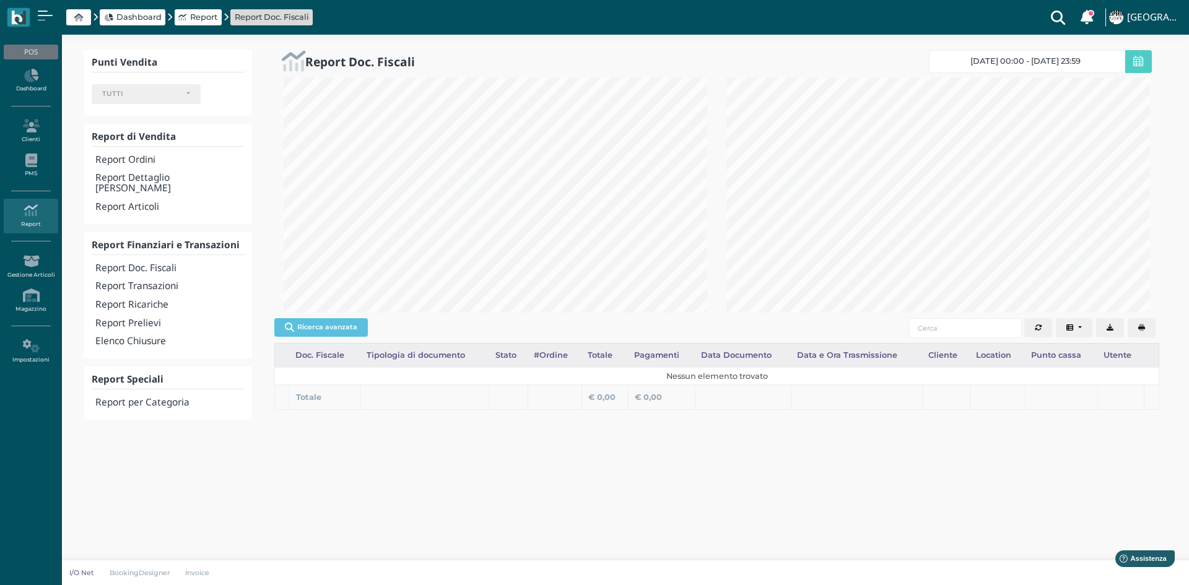
click at [1023, 62] on span "[DATE] 00:00 - [DATE] 23:59" at bounding box center [1026, 61] width 110 height 10
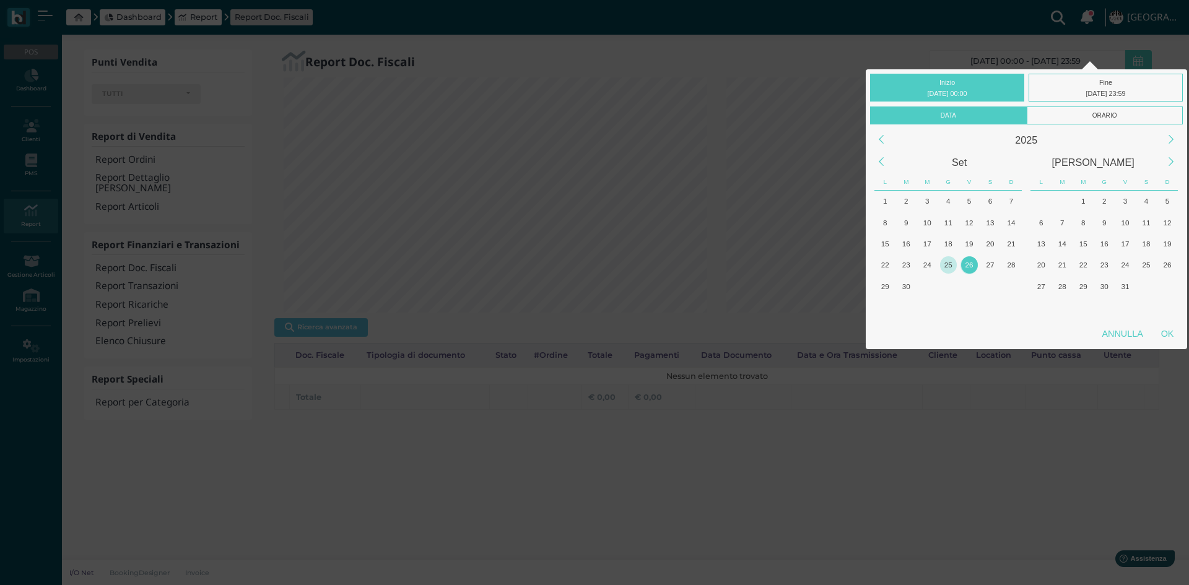
click at [953, 261] on div "25" at bounding box center [948, 264] width 17 height 17
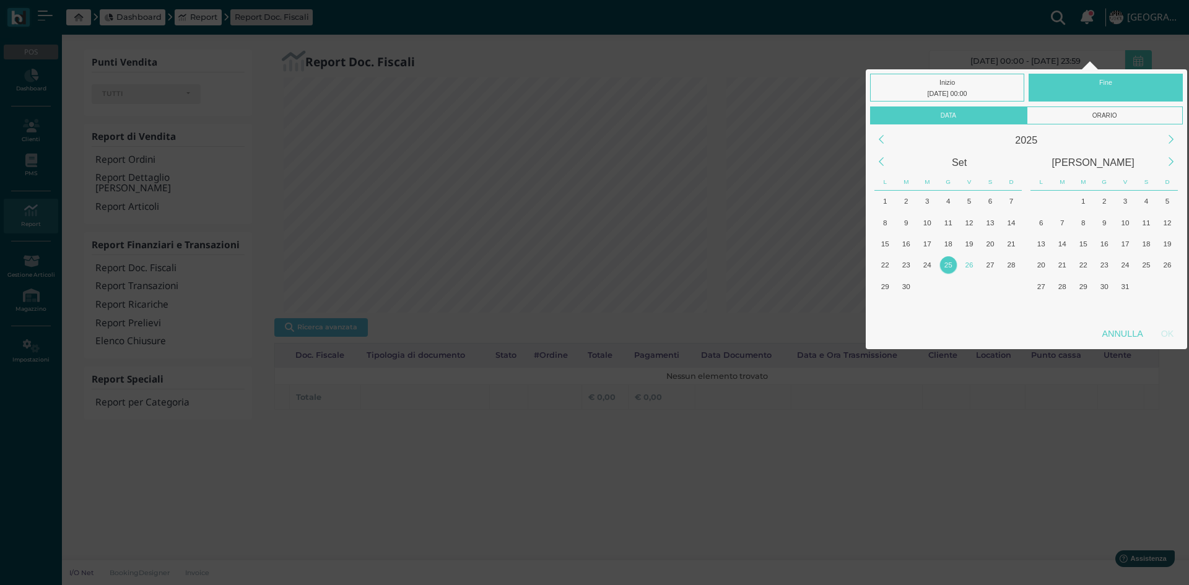
click at [953, 261] on div "25" at bounding box center [948, 264] width 17 height 17
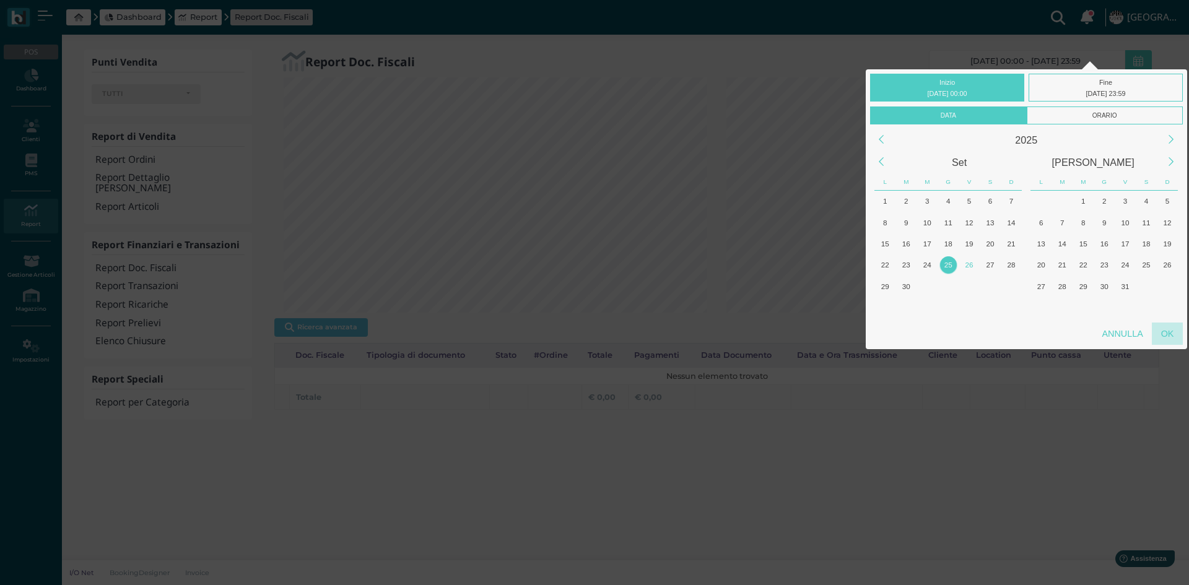
click at [1167, 336] on div "OK" at bounding box center [1167, 334] width 31 height 22
type input "25/09/2025 00:00 - 25/09/2025 23:59"
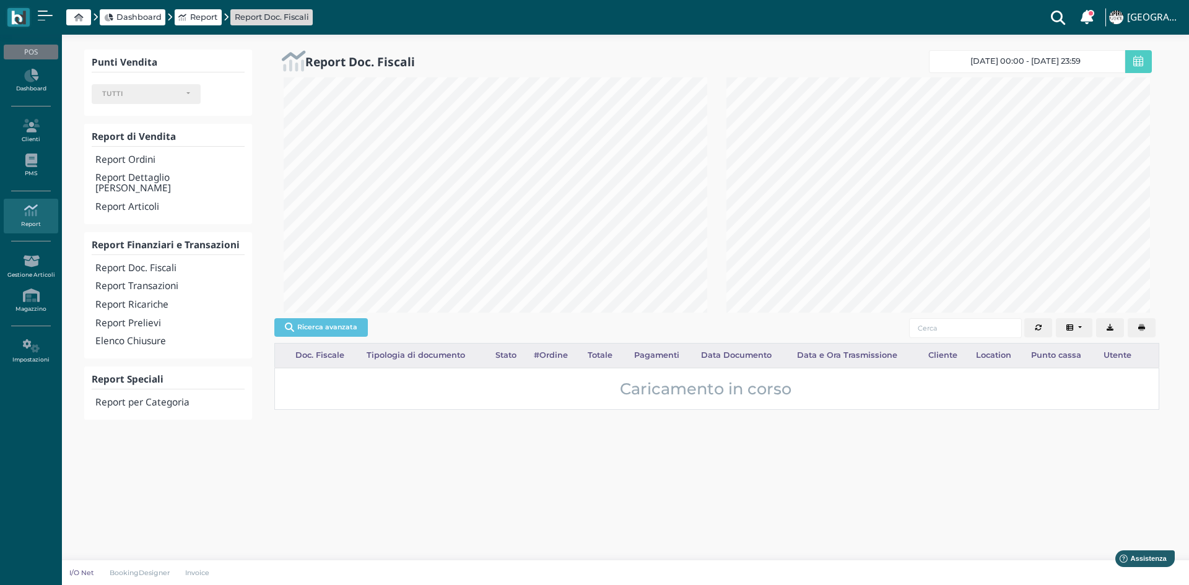
scroll to position [0, 174]
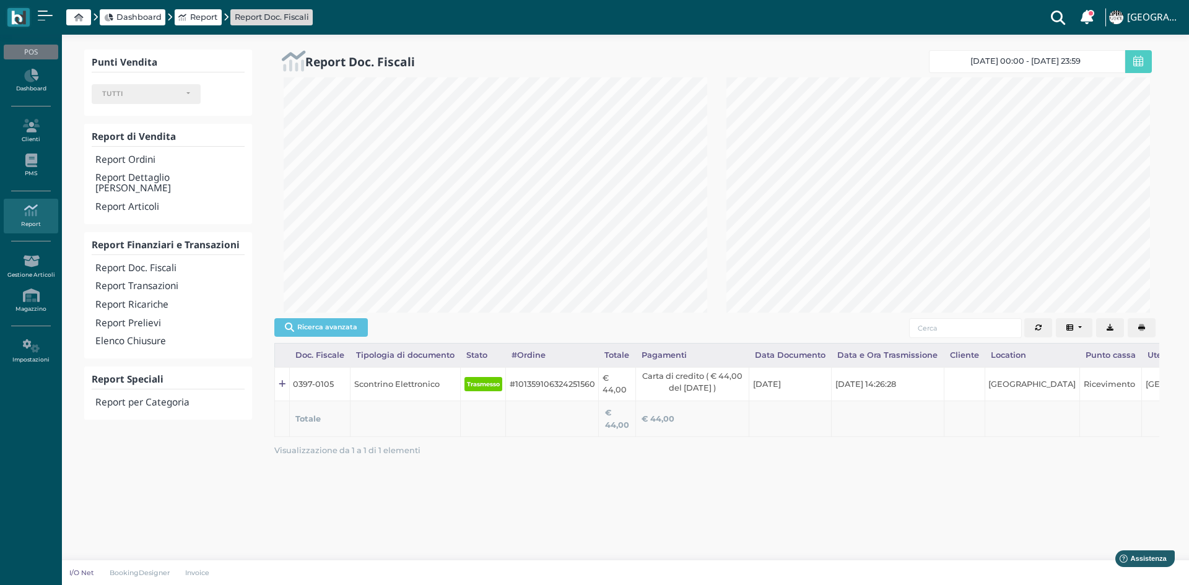
click at [1145, 326] on button "button" at bounding box center [1142, 328] width 28 height 20
click at [160, 281] on h4 "Report Transazioni" at bounding box center [169, 286] width 149 height 11
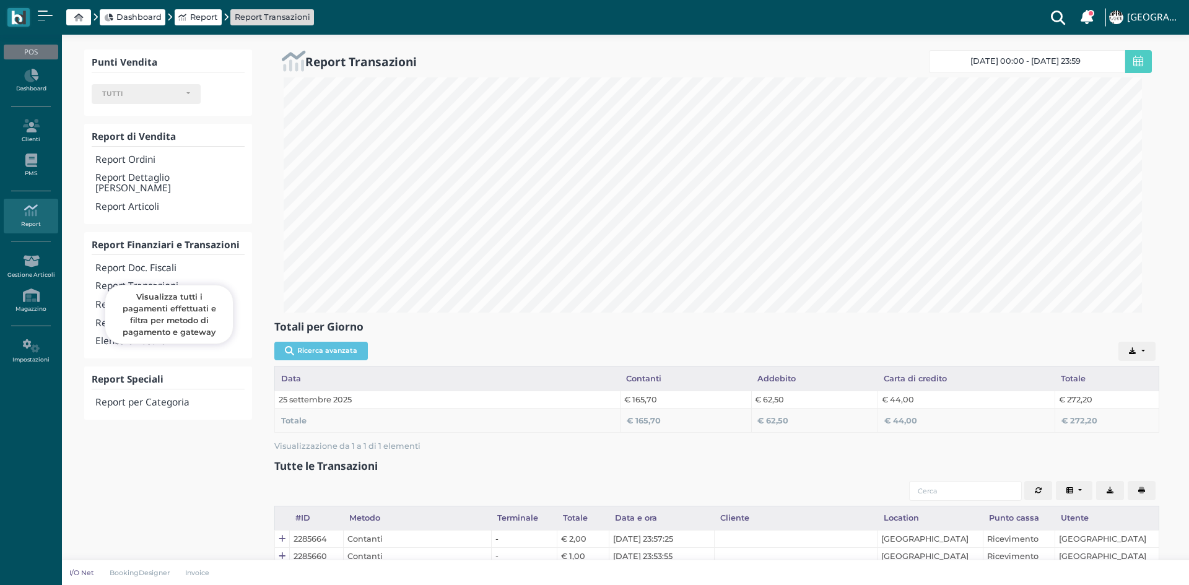
select select
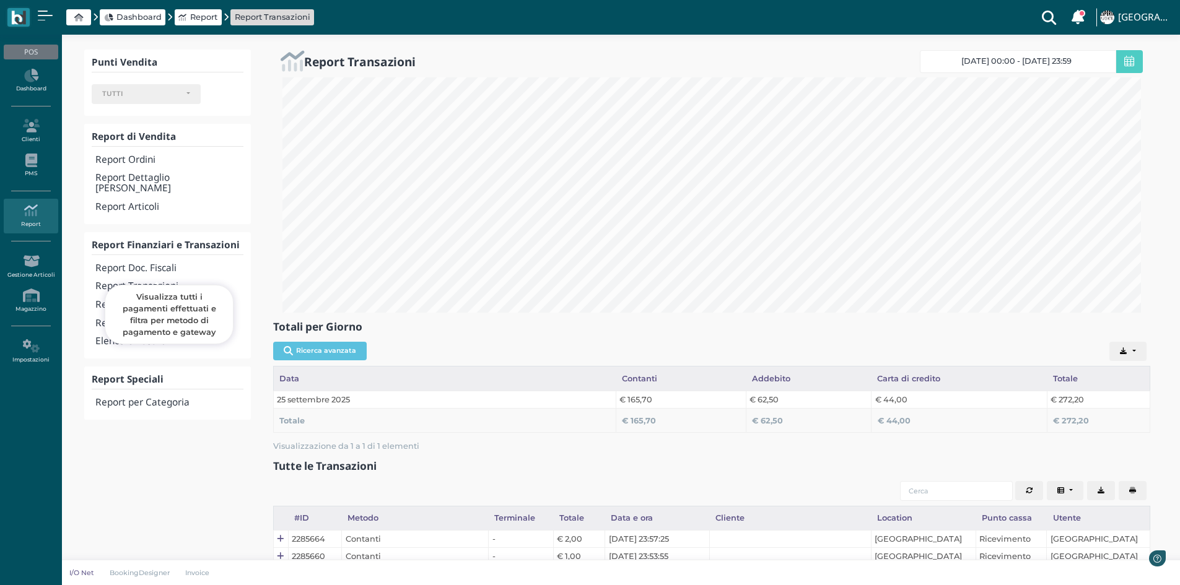
scroll to position [235, 877]
